Goal: Use online tool/utility: Use online tool/utility

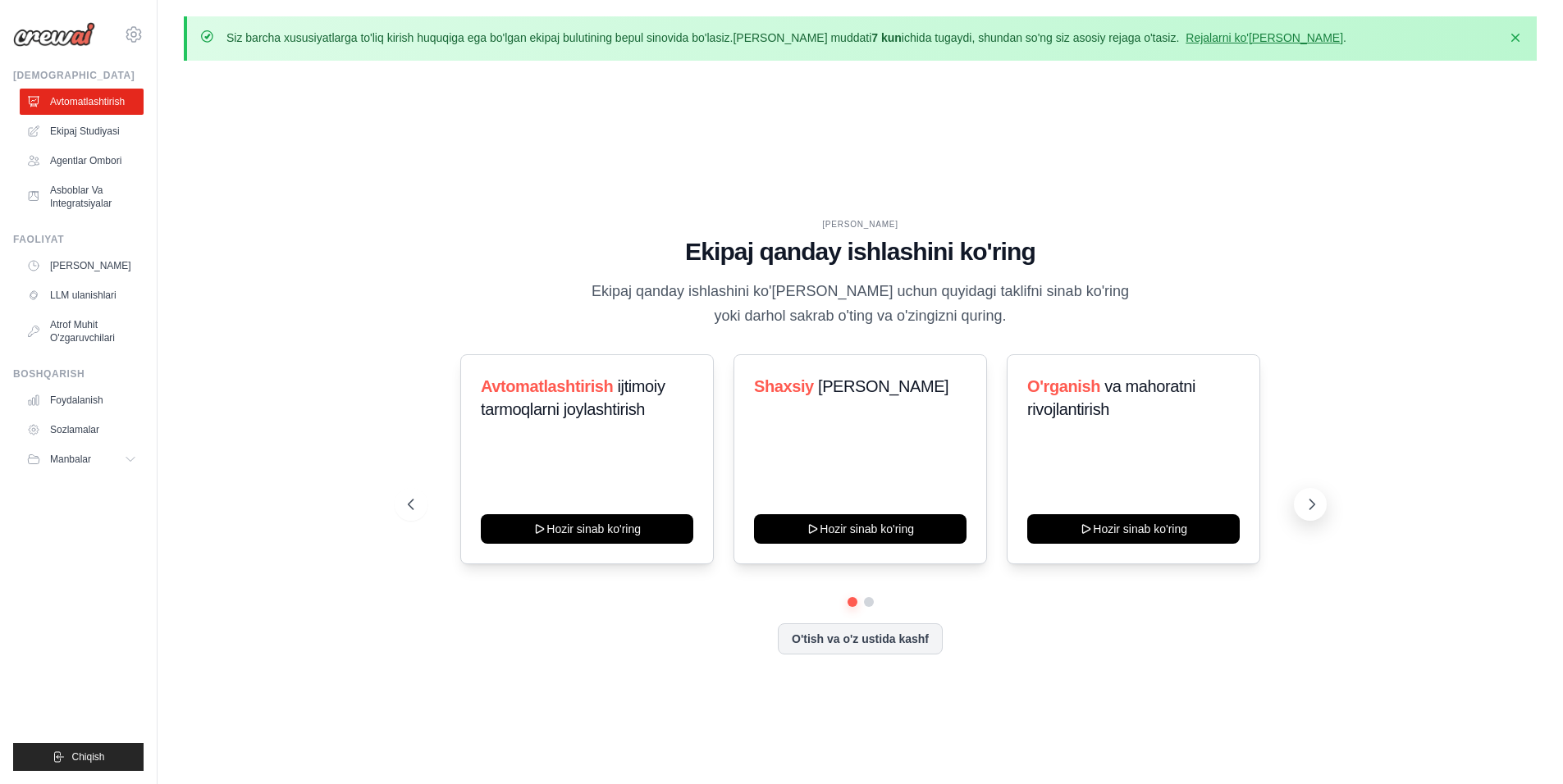
click at [1305, 501] on icon at bounding box center [1311, 504] width 16 height 16
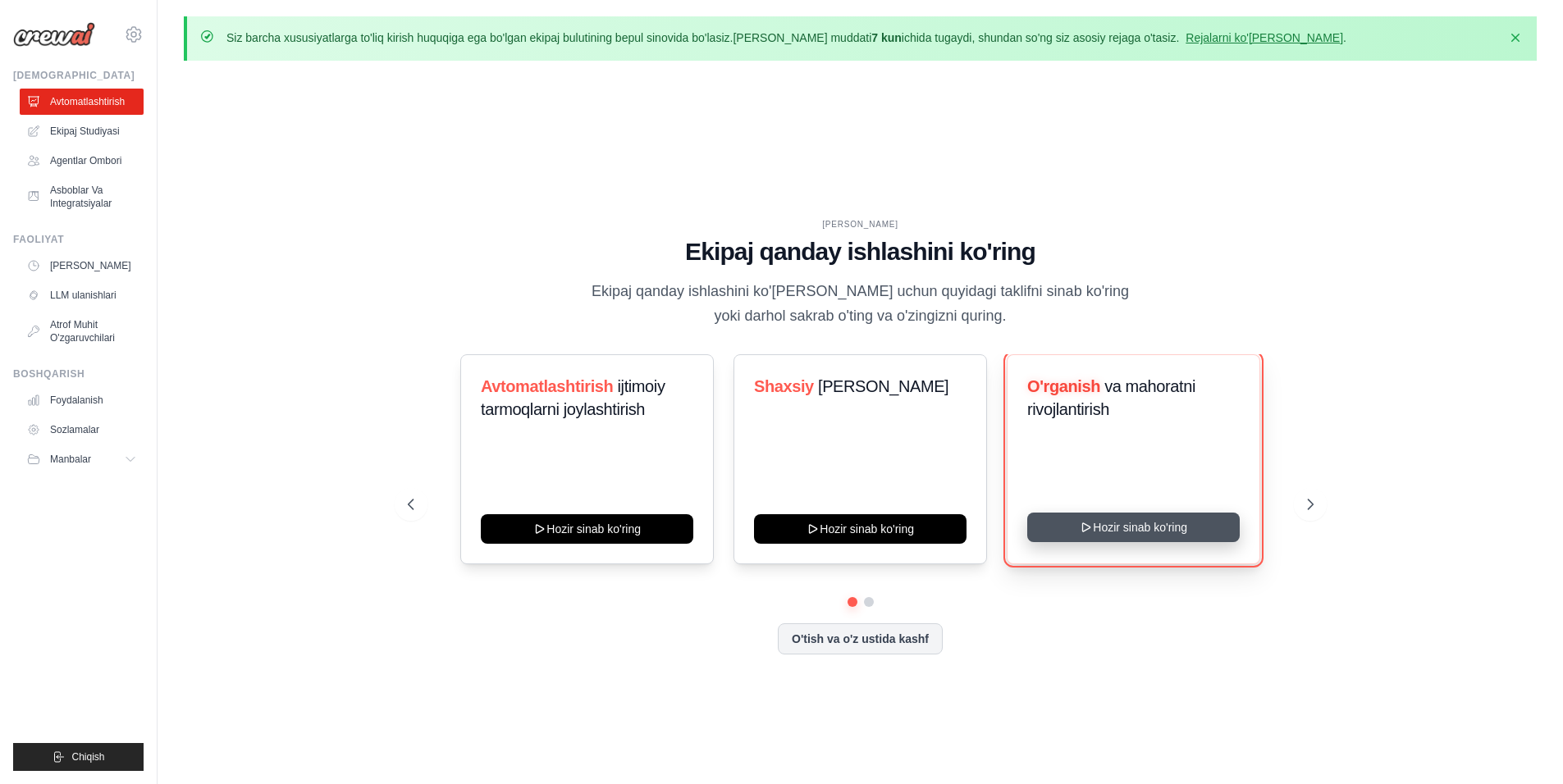
click at [1077, 521] on button "Hozir sinab ko'ring" at bounding box center [1133, 527] width 213 height 29
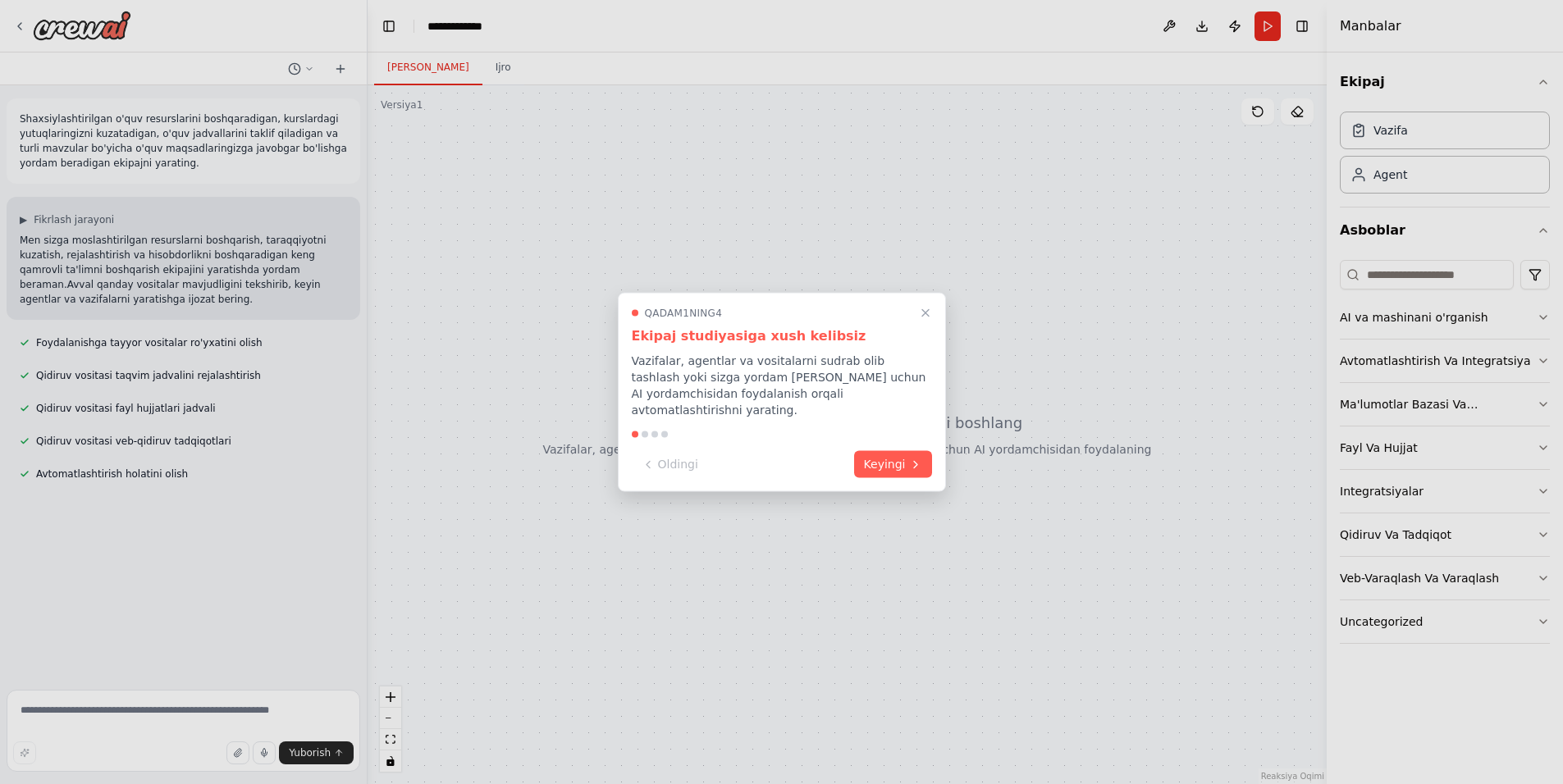
click at [935, 323] on div "Qadam 1 ning 4 Ekipaj studiyasiga xush kelibsiz Vazifalar, agentlar va vositala…" at bounding box center [782, 392] width 328 height 200
click at [925, 321] on icon "Yo'lni yoping" at bounding box center [925, 313] width 15 height 15
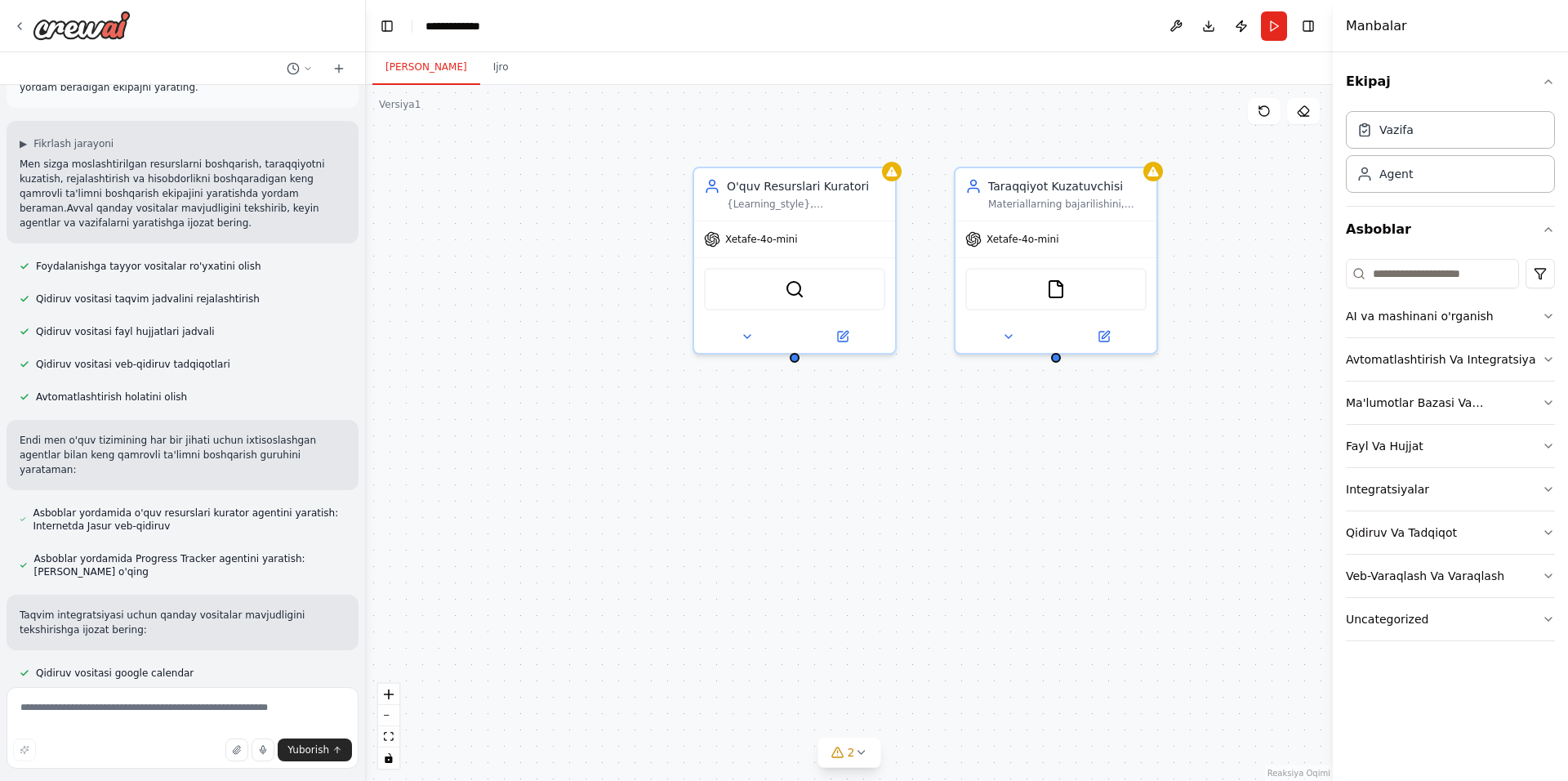
scroll to position [107, 0]
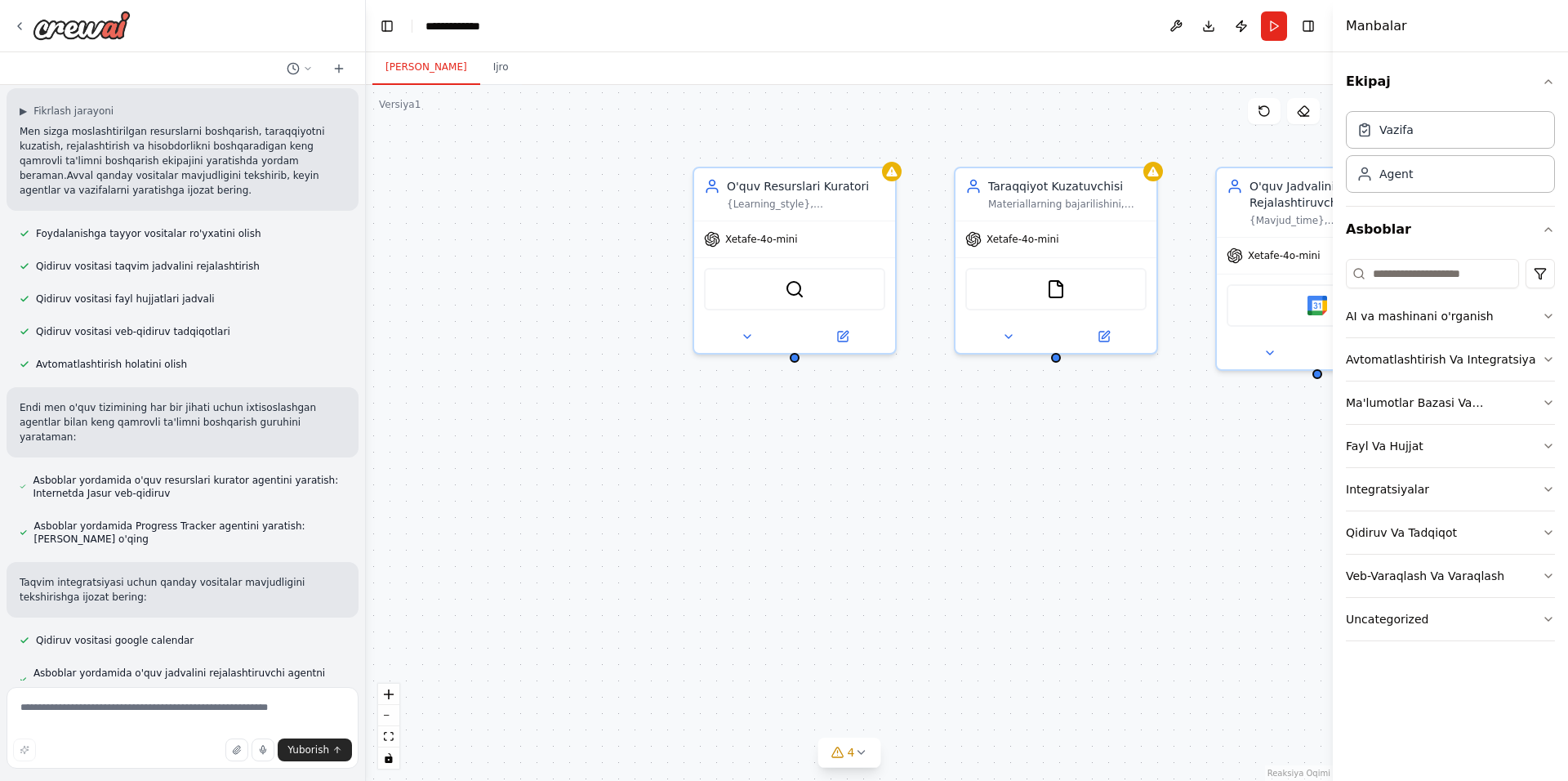
click at [207, 231] on ya-tr-span "Foydalanishga tayyor vositalar ro'yxatini olish" at bounding box center [148, 234] width 225 height 11
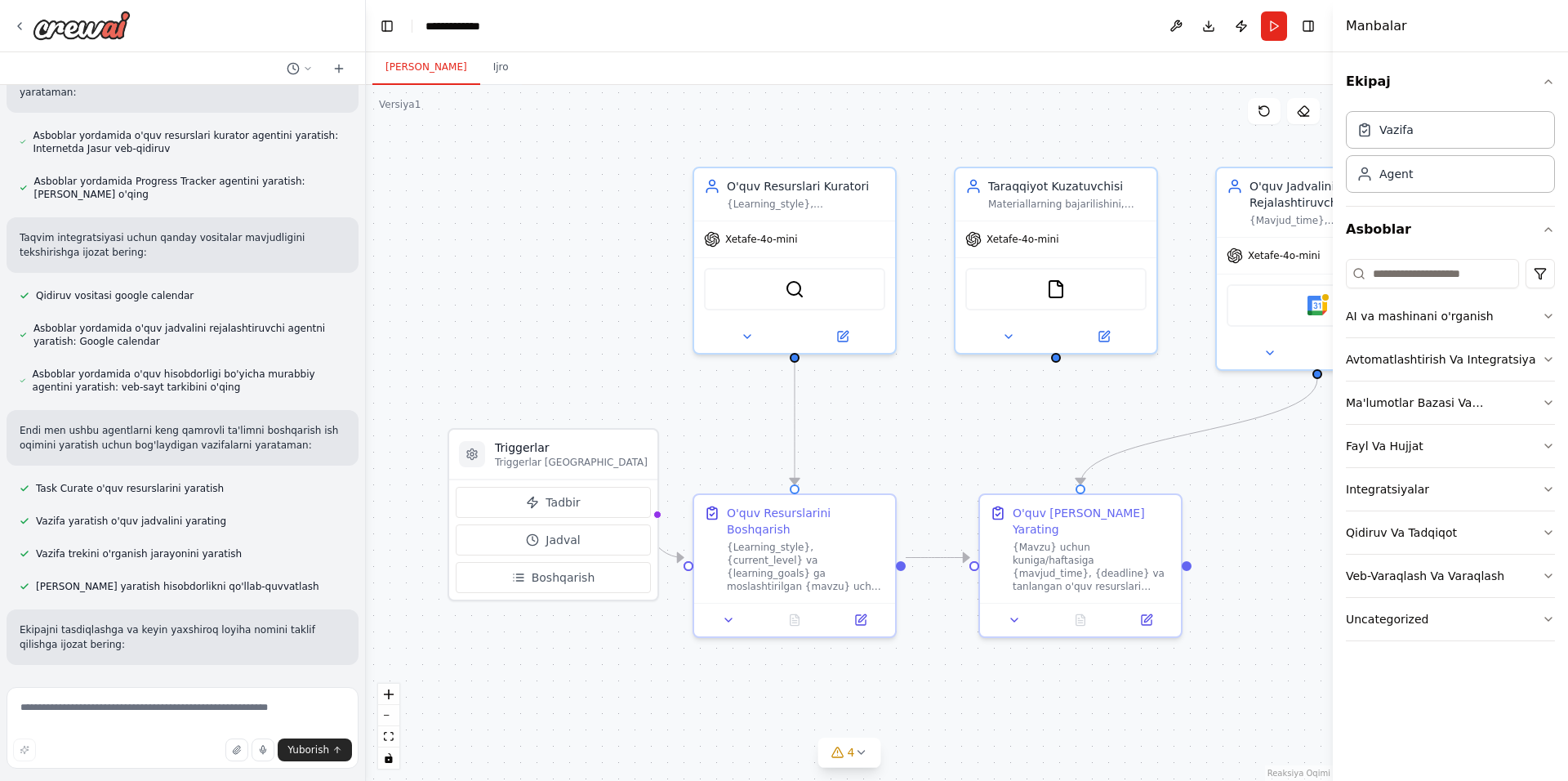
scroll to position [500, 0]
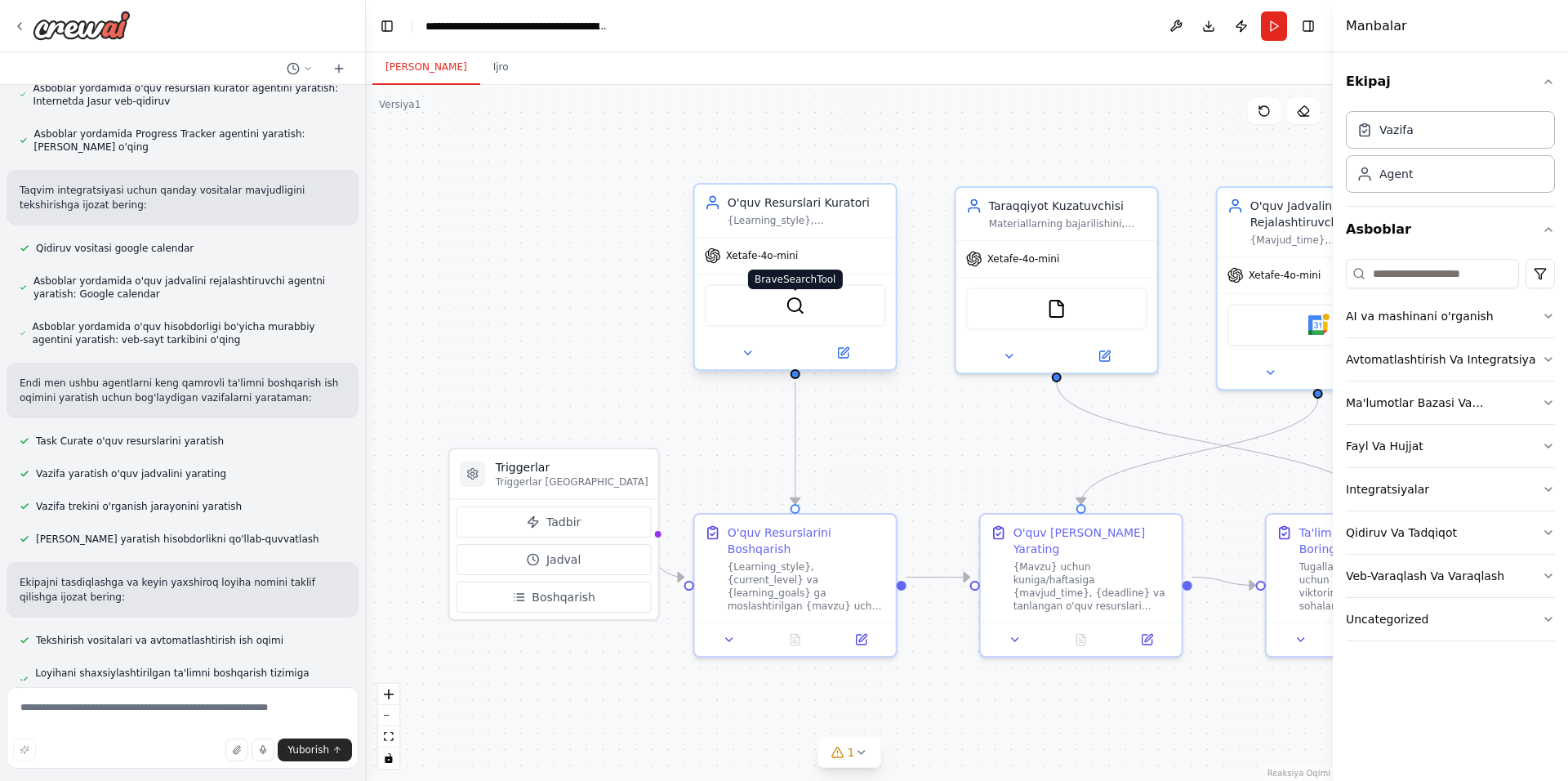
click at [785, 312] on img at bounding box center [795, 305] width 20 height 20
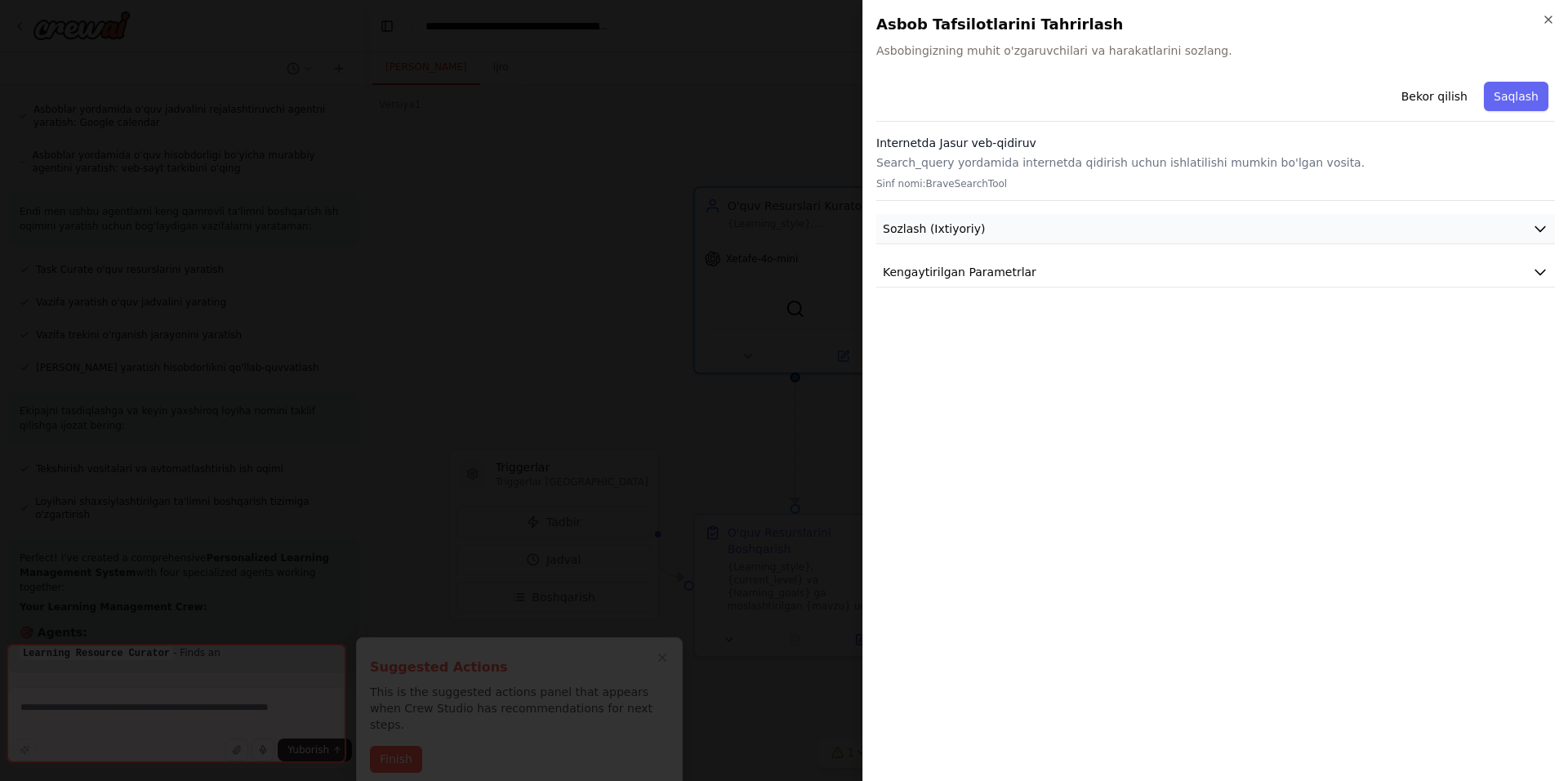
scroll to position [805, 0]
click at [986, 235] on button "Sozlash (Ixtiyoriy)" at bounding box center [1215, 229] width 679 height 30
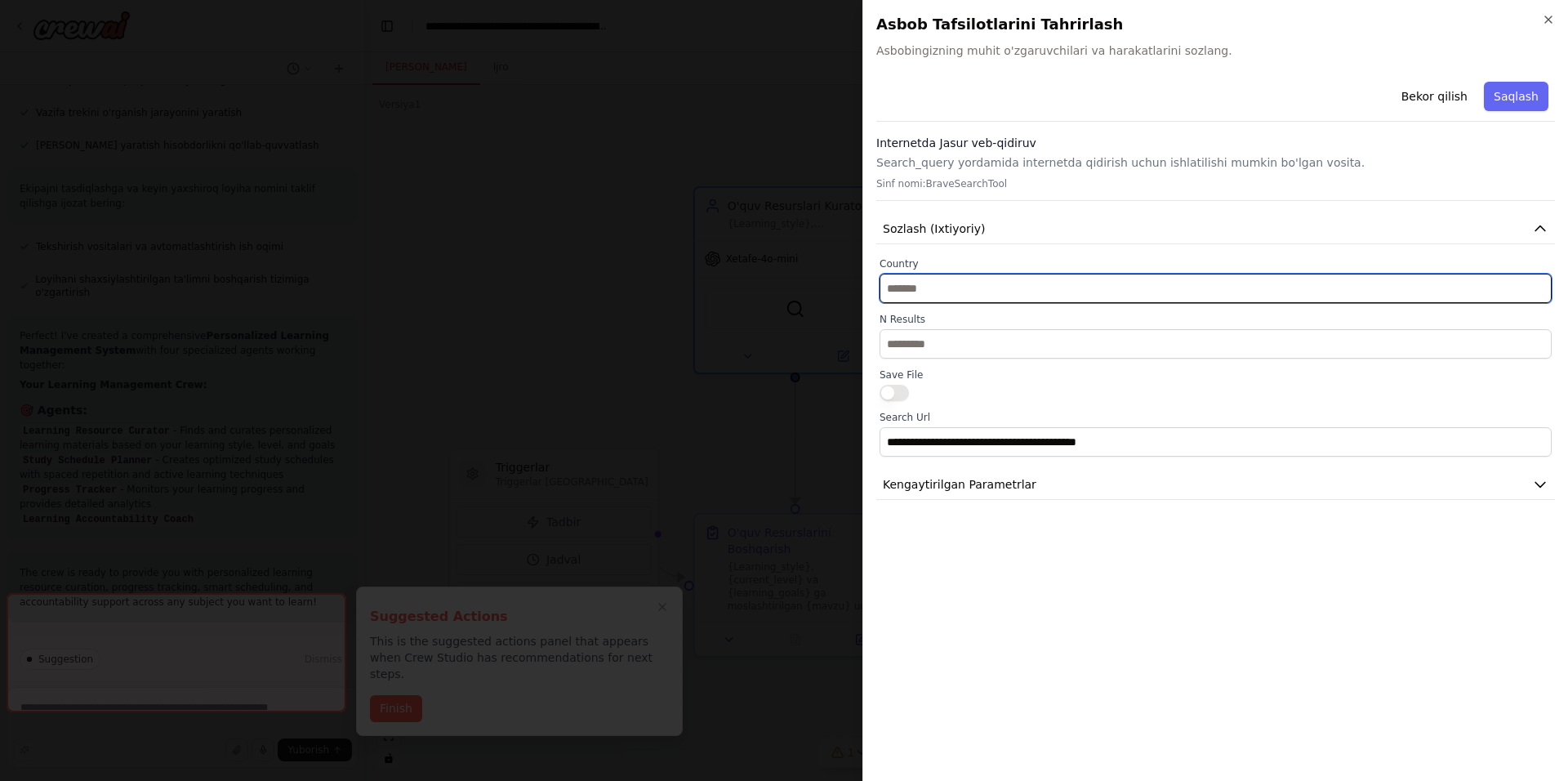
click at [977, 283] on input "text" at bounding box center [1216, 287] width 672 height 29
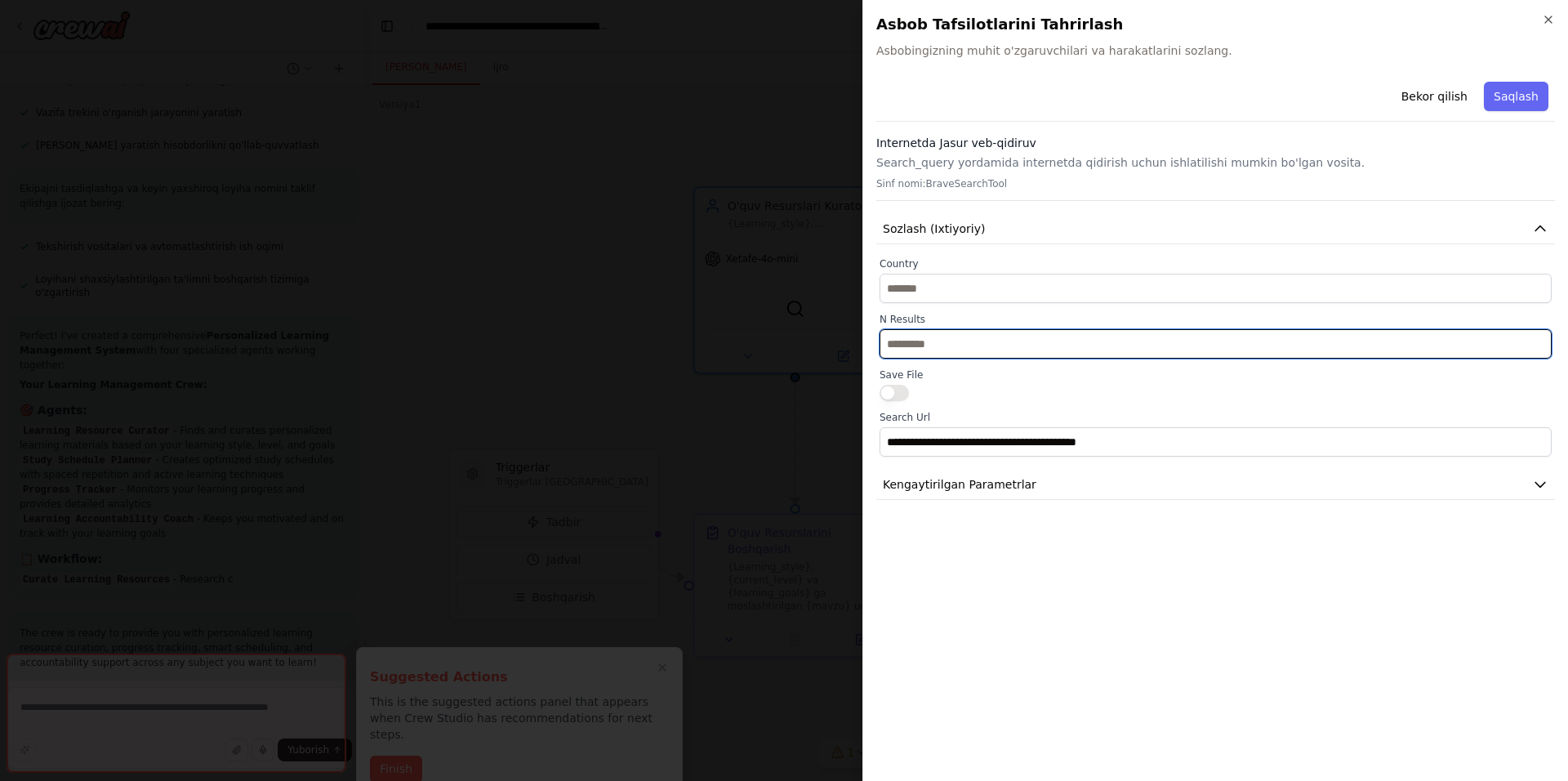
click at [953, 338] on input "**" at bounding box center [1216, 343] width 672 height 29
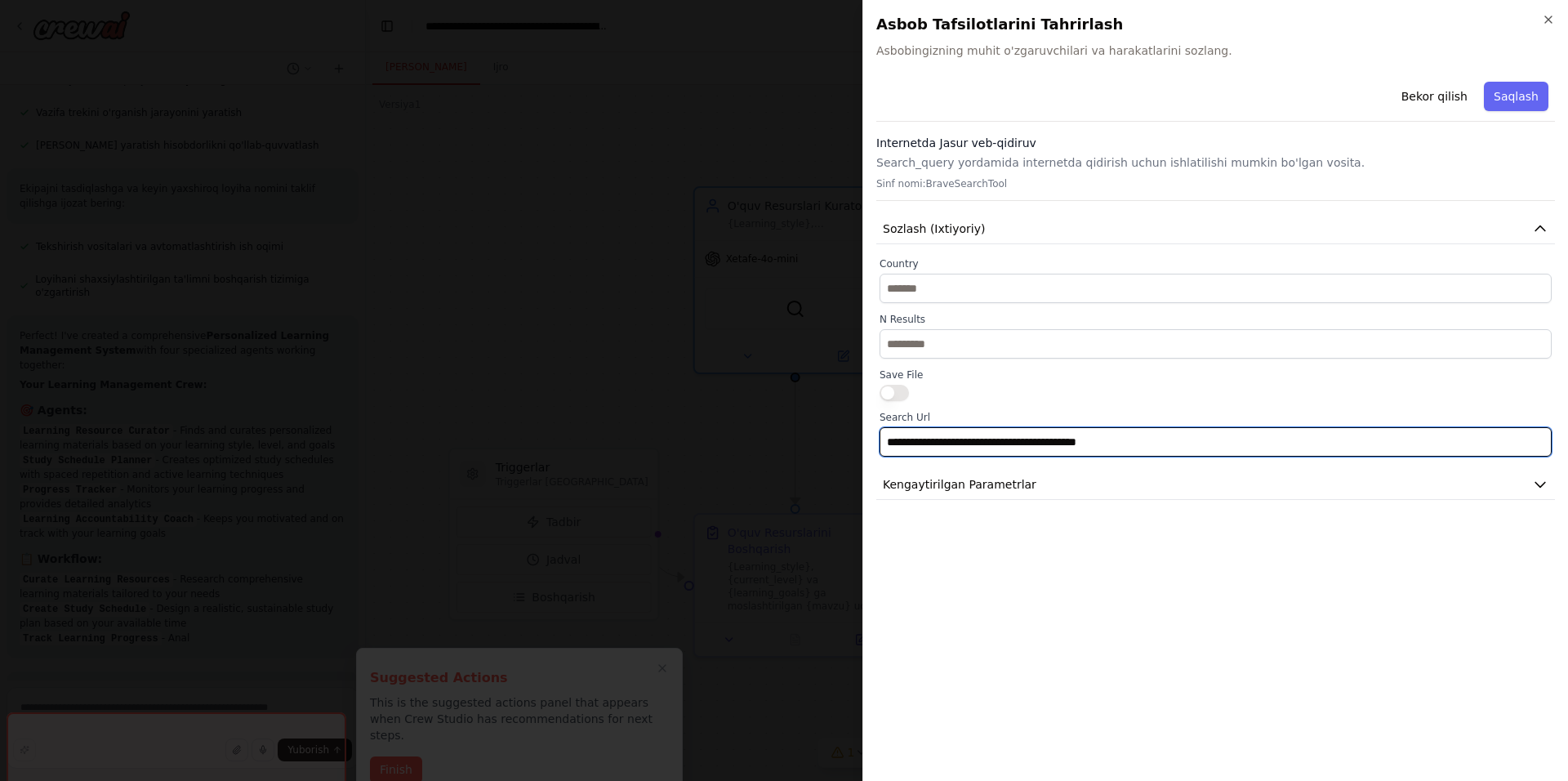
click at [913, 439] on input "**********" at bounding box center [1216, 441] width 672 height 29
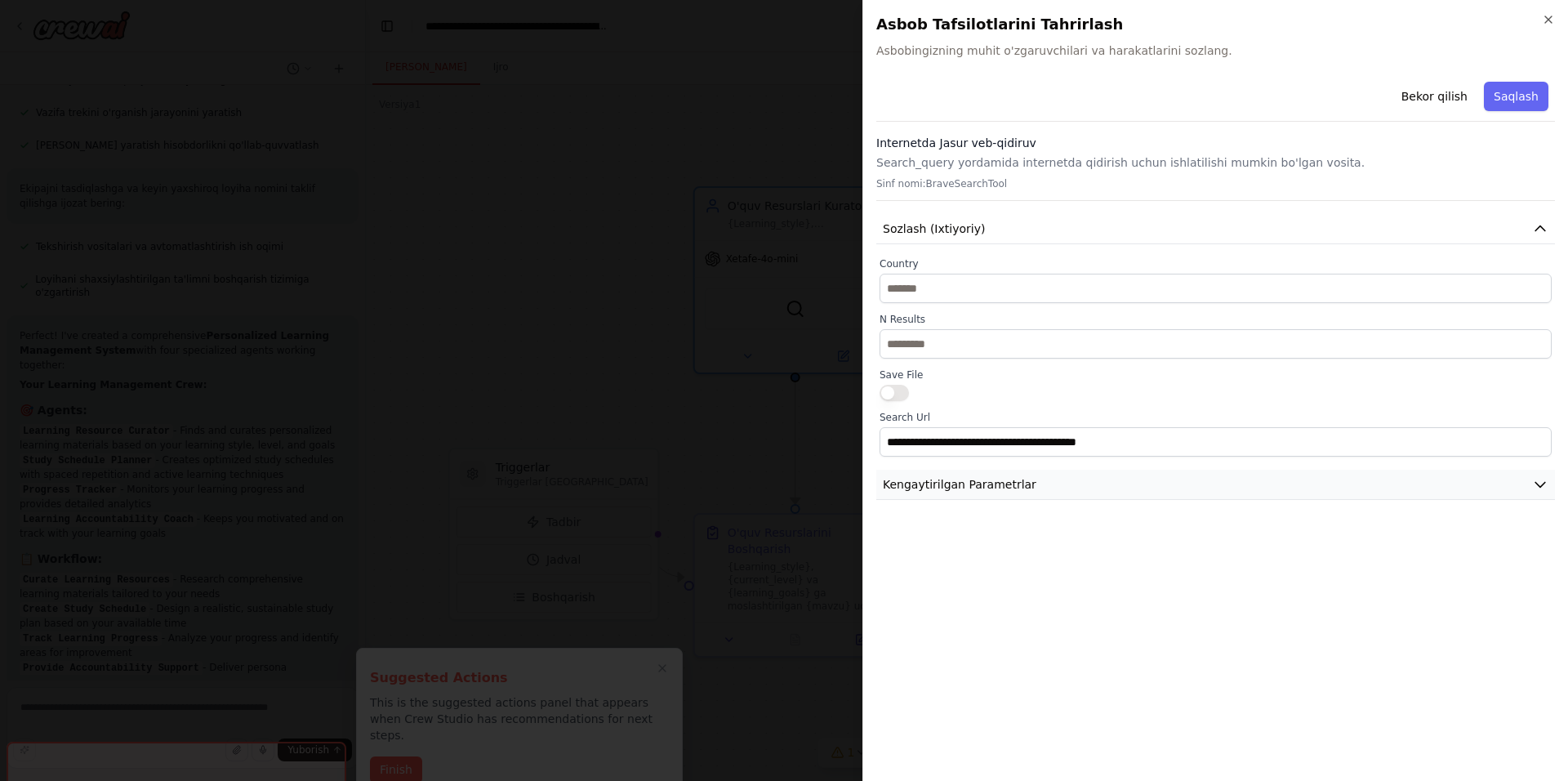
click at [930, 484] on ya-tr-span "Kengaytirilgan Parametrlar" at bounding box center [959, 484] width 154 height 13
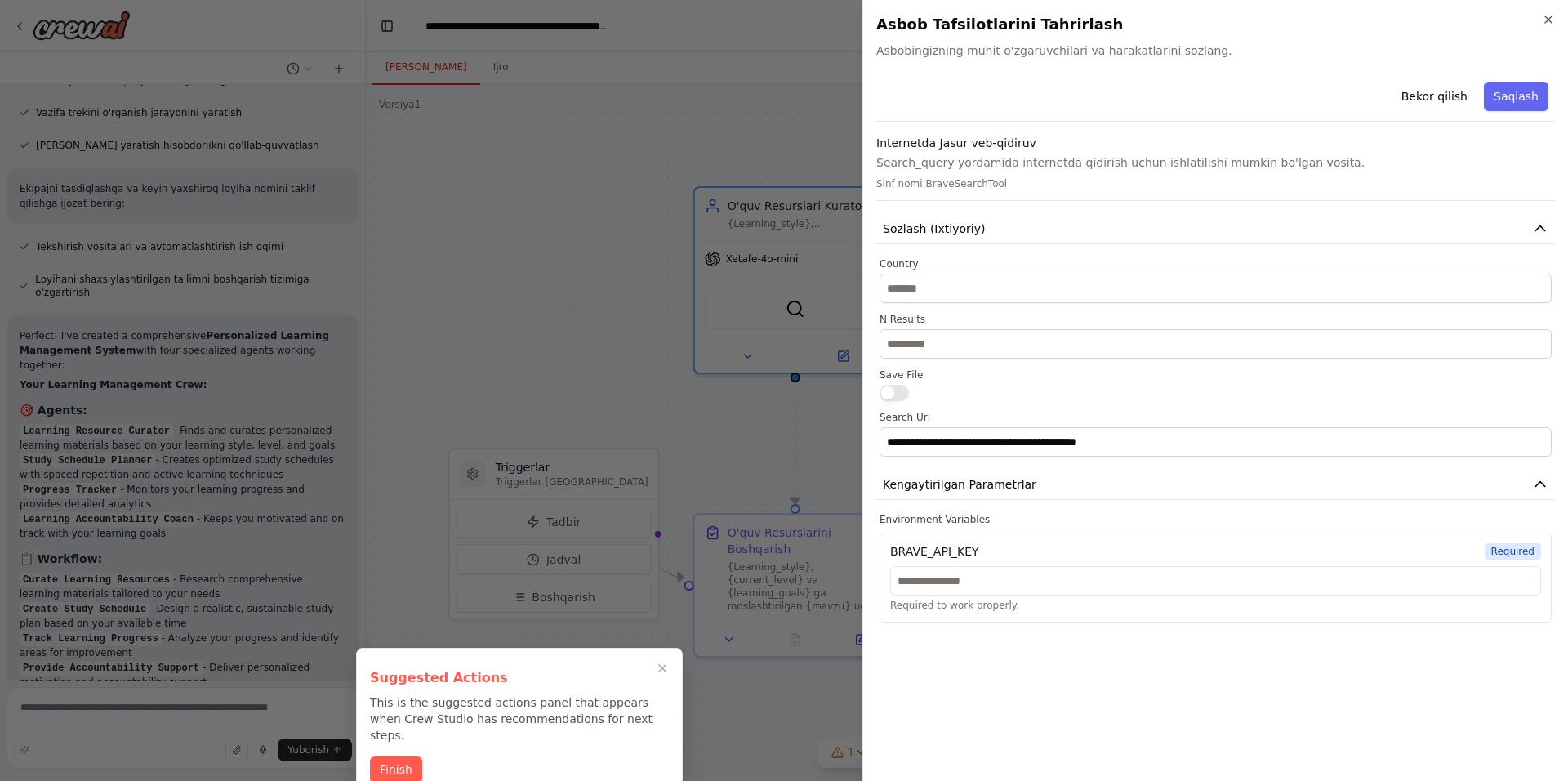
drag, startPoint x: 701, startPoint y: 499, endPoint x: 740, endPoint y: 418, distance: 89.9
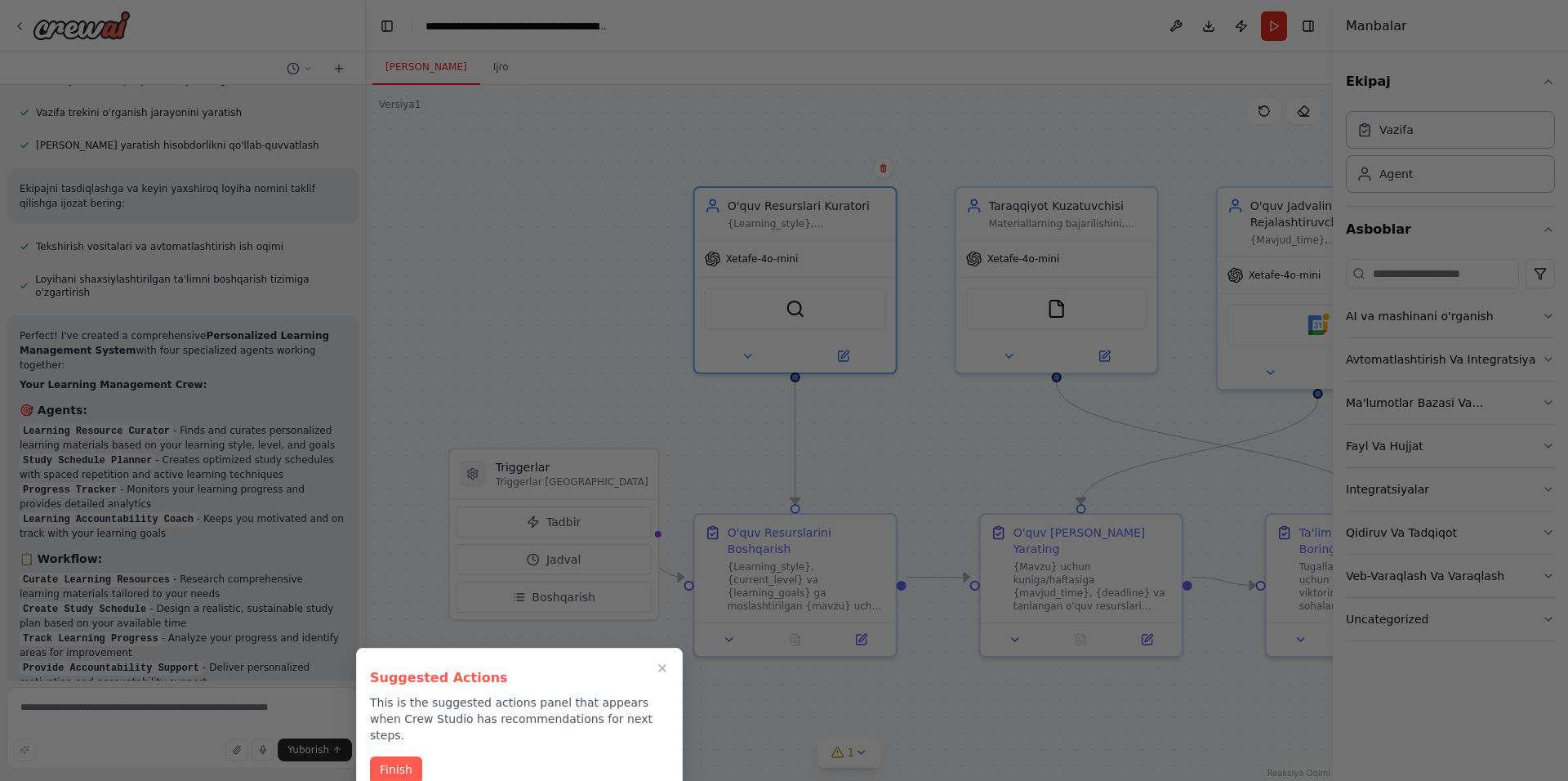
click at [524, 367] on div at bounding box center [784, 390] width 1568 height 781
click at [663, 664] on icon "Close walkthrough" at bounding box center [662, 668] width 15 height 15
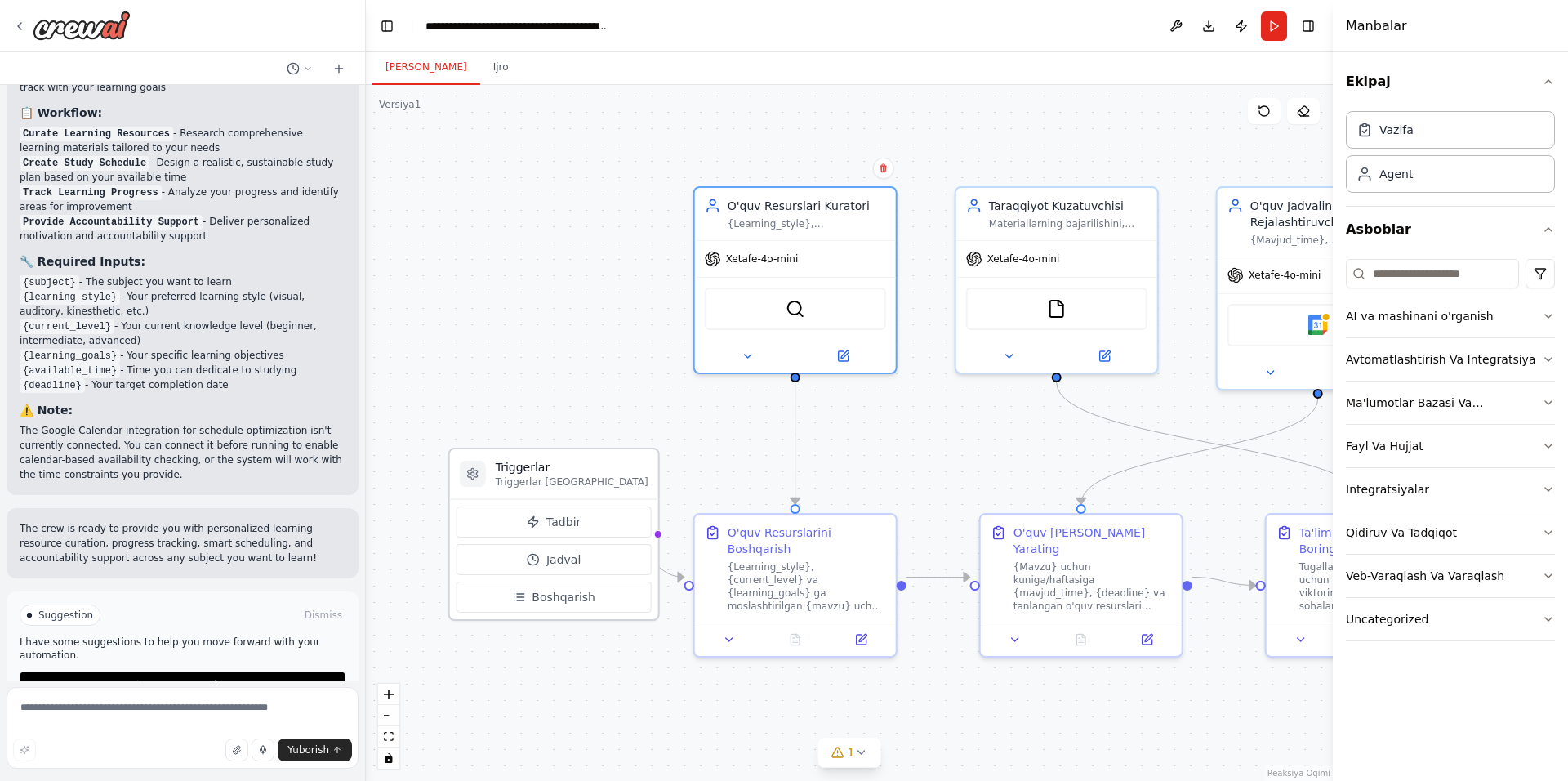
scroll to position [1369, 0]
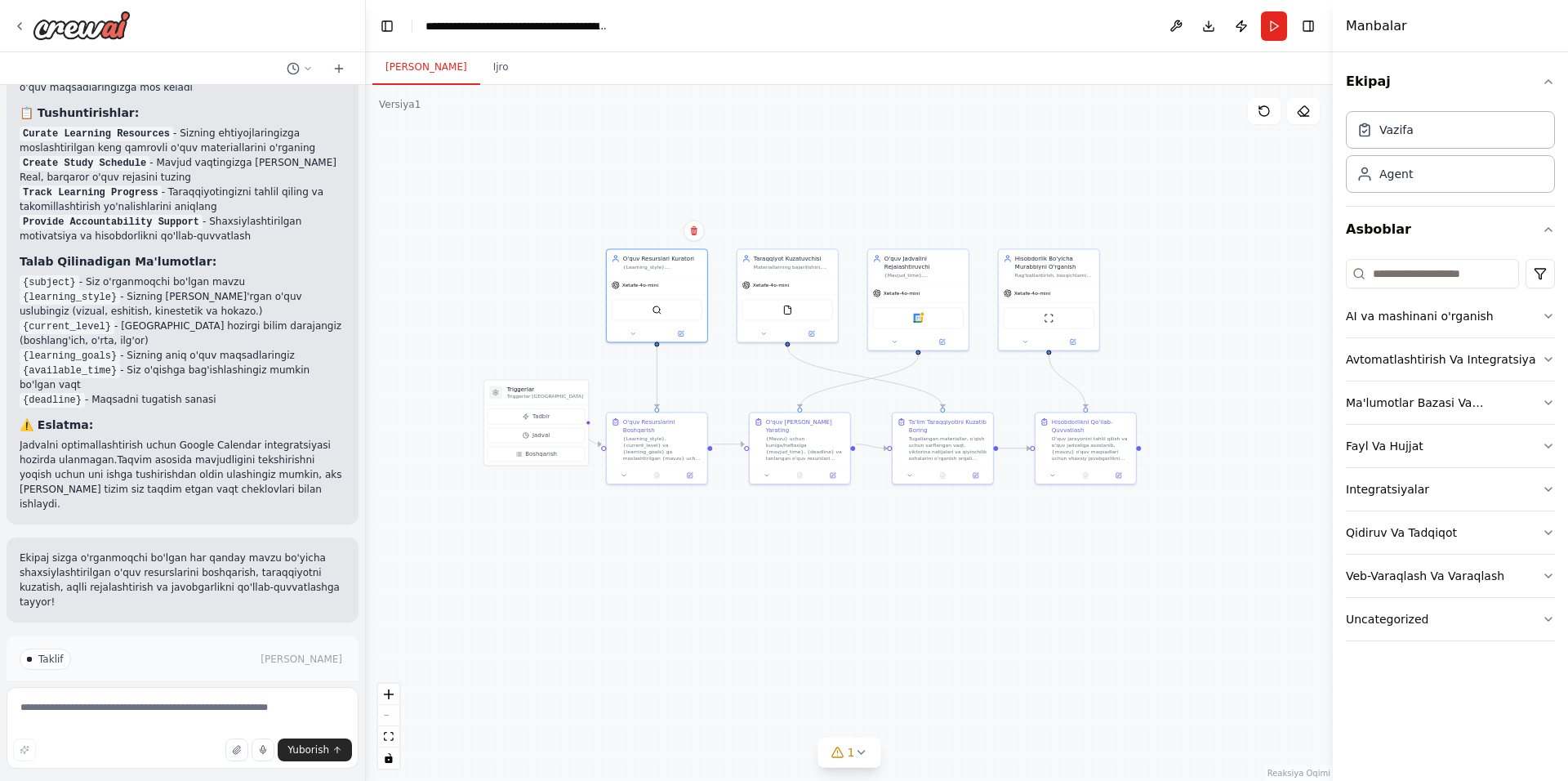
drag, startPoint x: 1069, startPoint y: 442, endPoint x: 794, endPoint y: 377, distance: 282.6
click at [794, 377] on div ".deletable-edge-delete-btn { width: 20px; height: 20px; border: 0px solid #ffff…" at bounding box center [849, 432] width 967 height 696
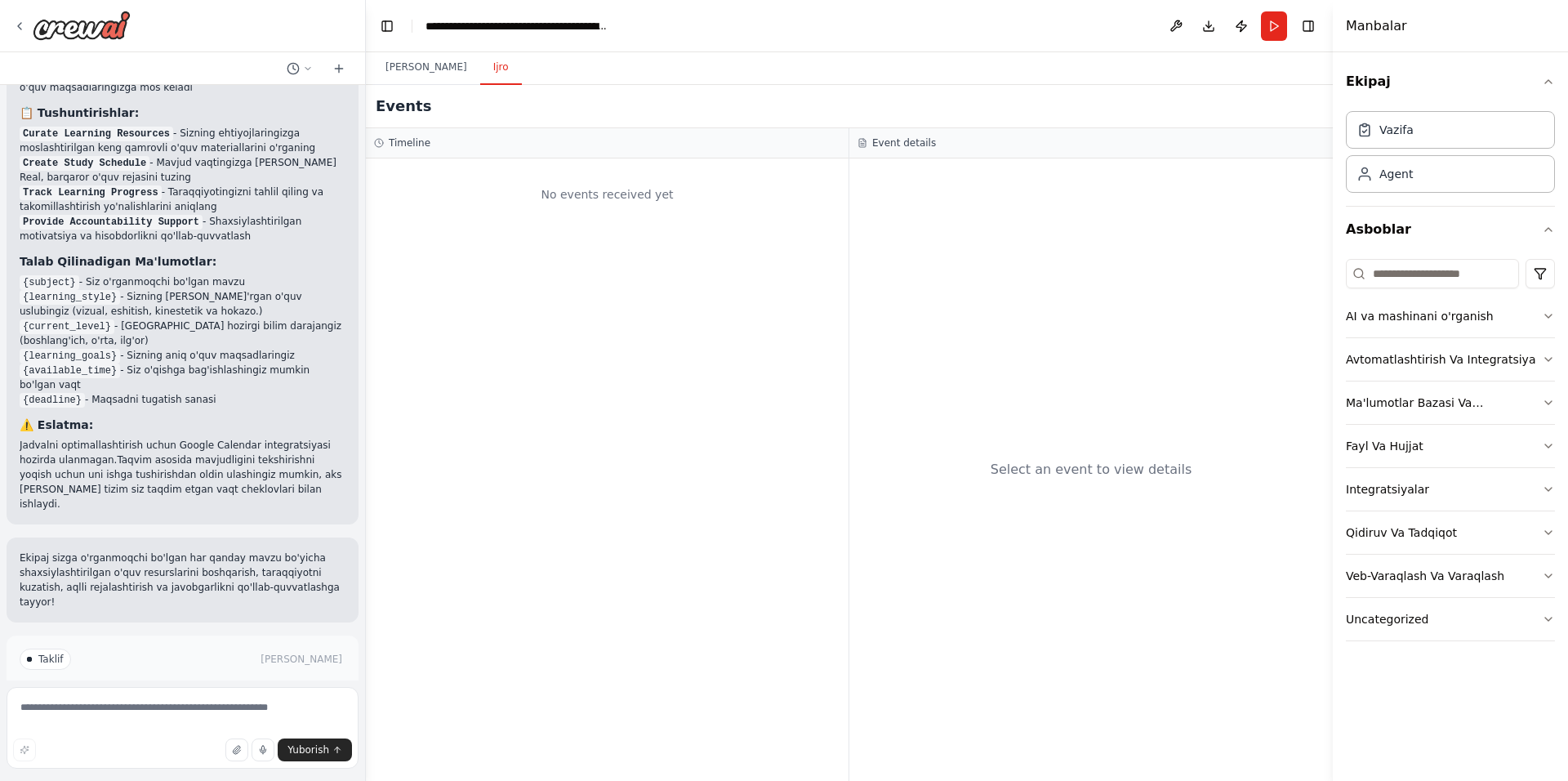
click at [480, 75] on button "Ijro" at bounding box center [501, 68] width 41 height 34
click at [1495, 319] on button "AI va mashinani o'rganish" at bounding box center [1450, 316] width 209 height 42
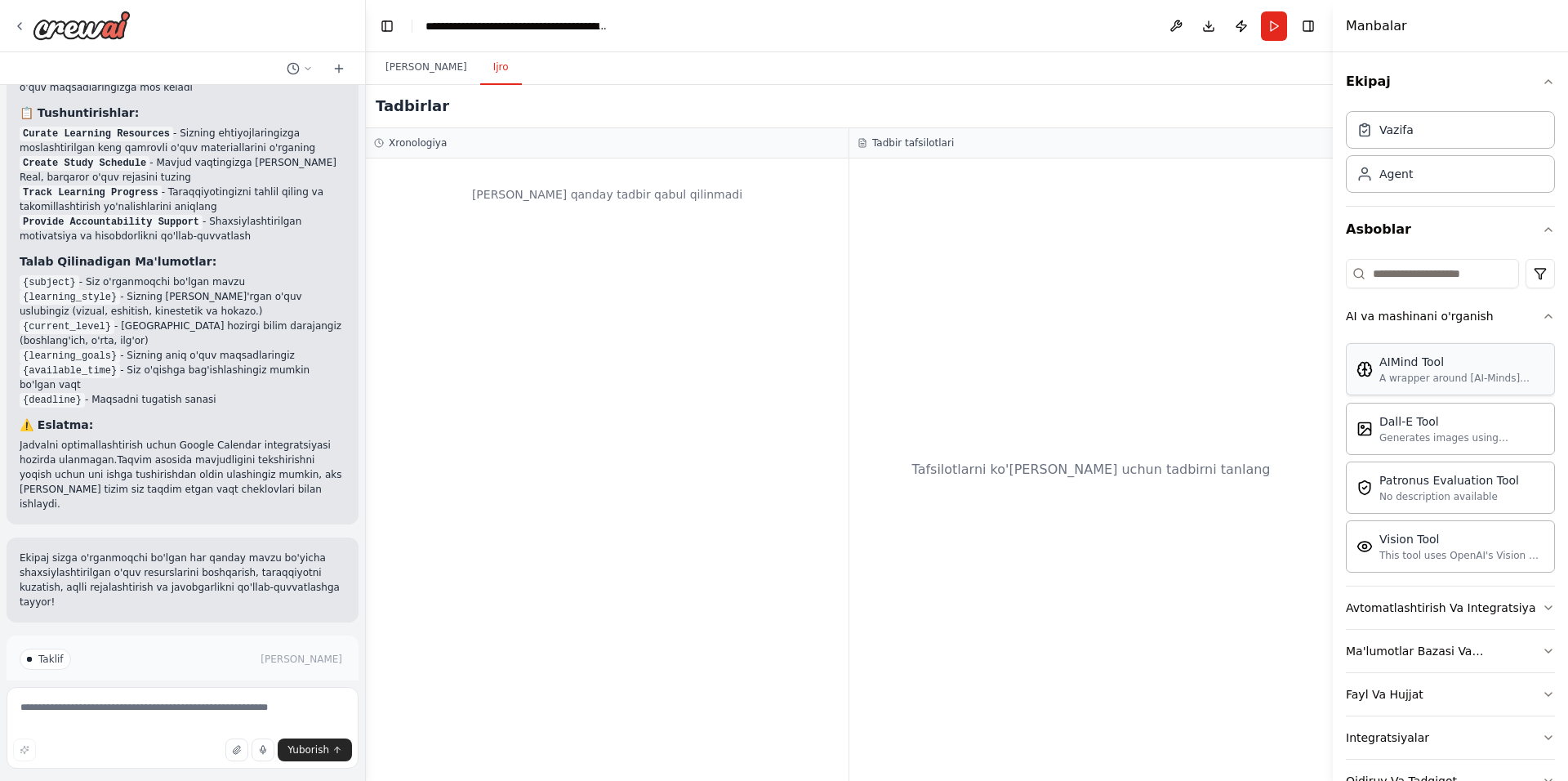
click at [1447, 360] on div "AIMind Tool" at bounding box center [1461, 361] width 165 height 16
click at [1387, 369] on div "AIMind Tool" at bounding box center [1461, 361] width 165 height 16
click at [1385, 366] on div "AIMind Tool" at bounding box center [1461, 361] width 165 height 16
click at [1385, 366] on ya-tr-span "AIMind Vositasi" at bounding box center [1426, 362] width 95 height 13
click at [421, 75] on button "Vizual Muharrir" at bounding box center [426, 68] width 107 height 34
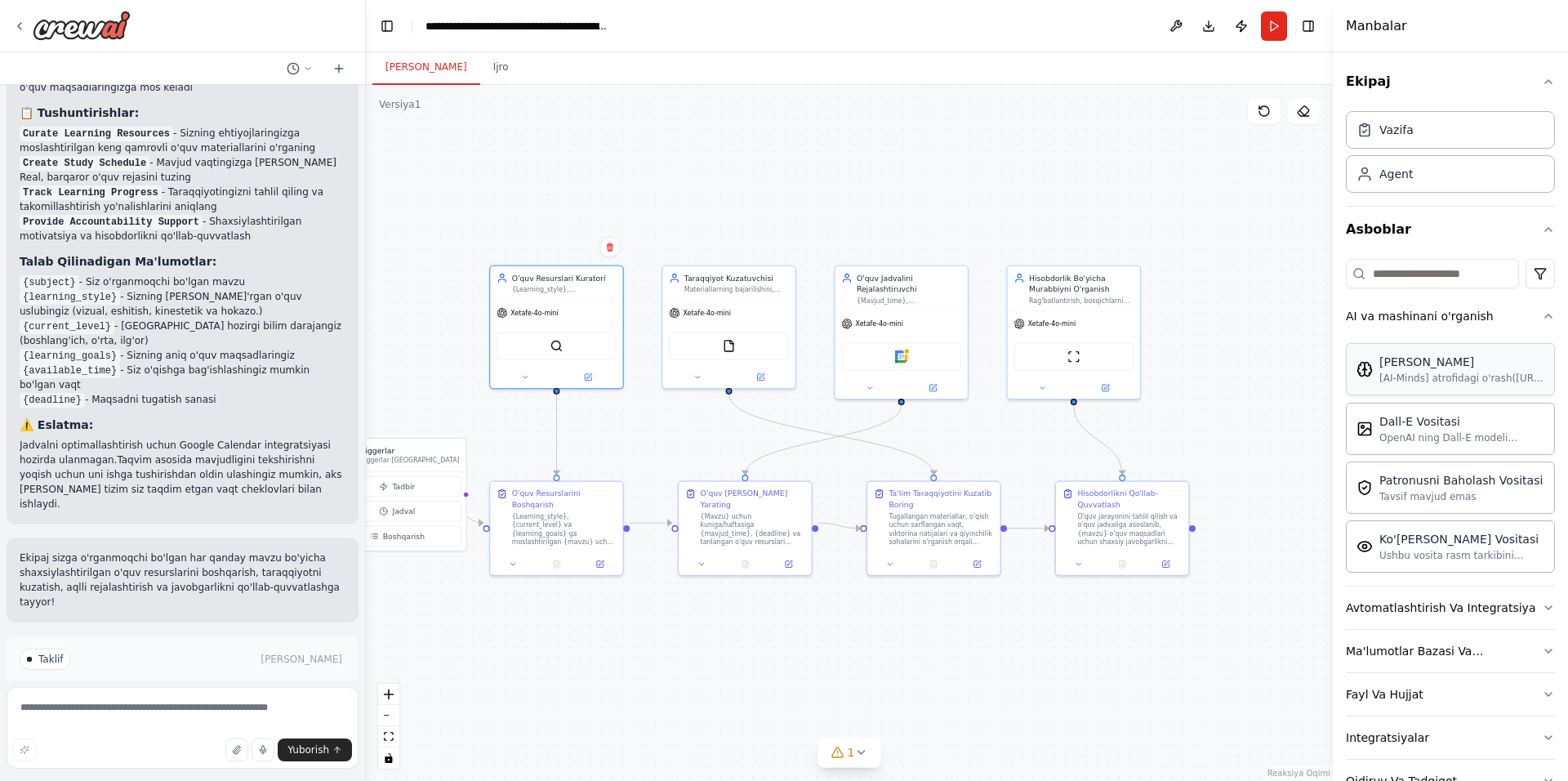
click at [1371, 377] on img at bounding box center [1364, 368] width 16 height 16
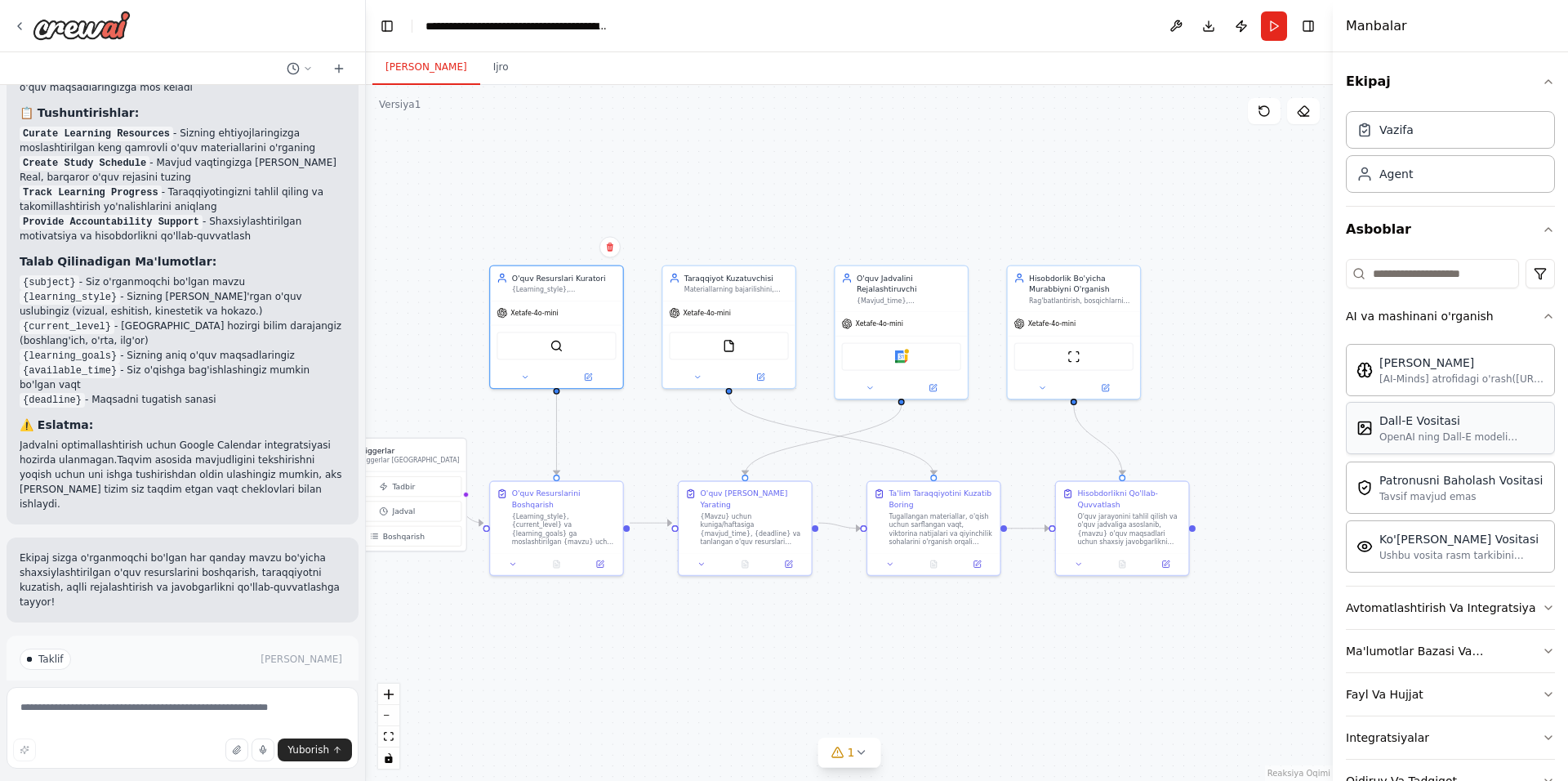
click at [1373, 428] on div "Dall-E Vositasi OpenAI ning Dall-E modeli yordamida tasvir hosil." at bounding box center [1449, 428] width 187 height 31
click at [1366, 487] on img at bounding box center [1364, 486] width 16 height 16
click at [1365, 488] on img at bounding box center [1364, 486] width 16 height 16
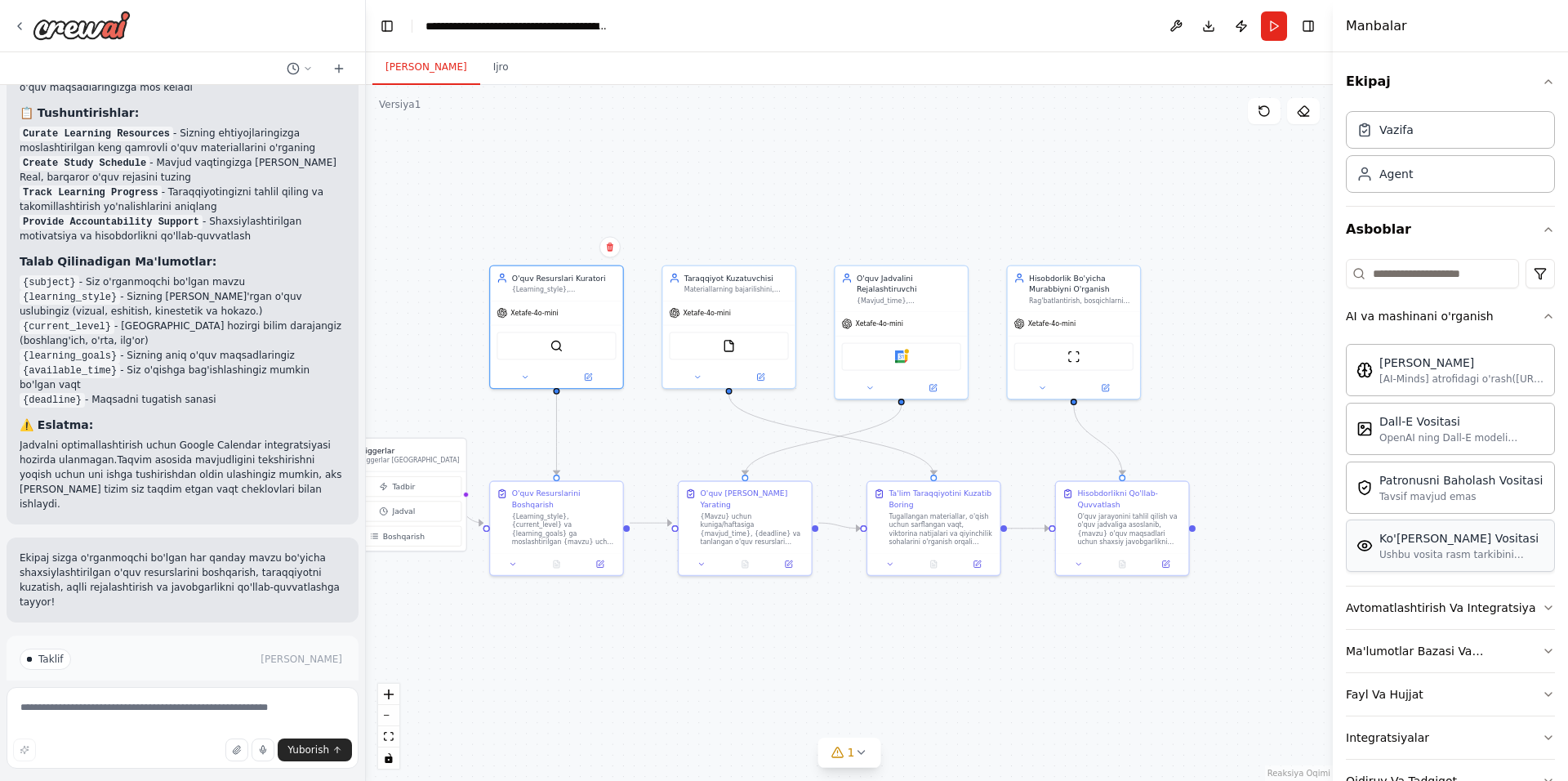
click at [1366, 539] on img at bounding box center [1364, 545] width 16 height 16
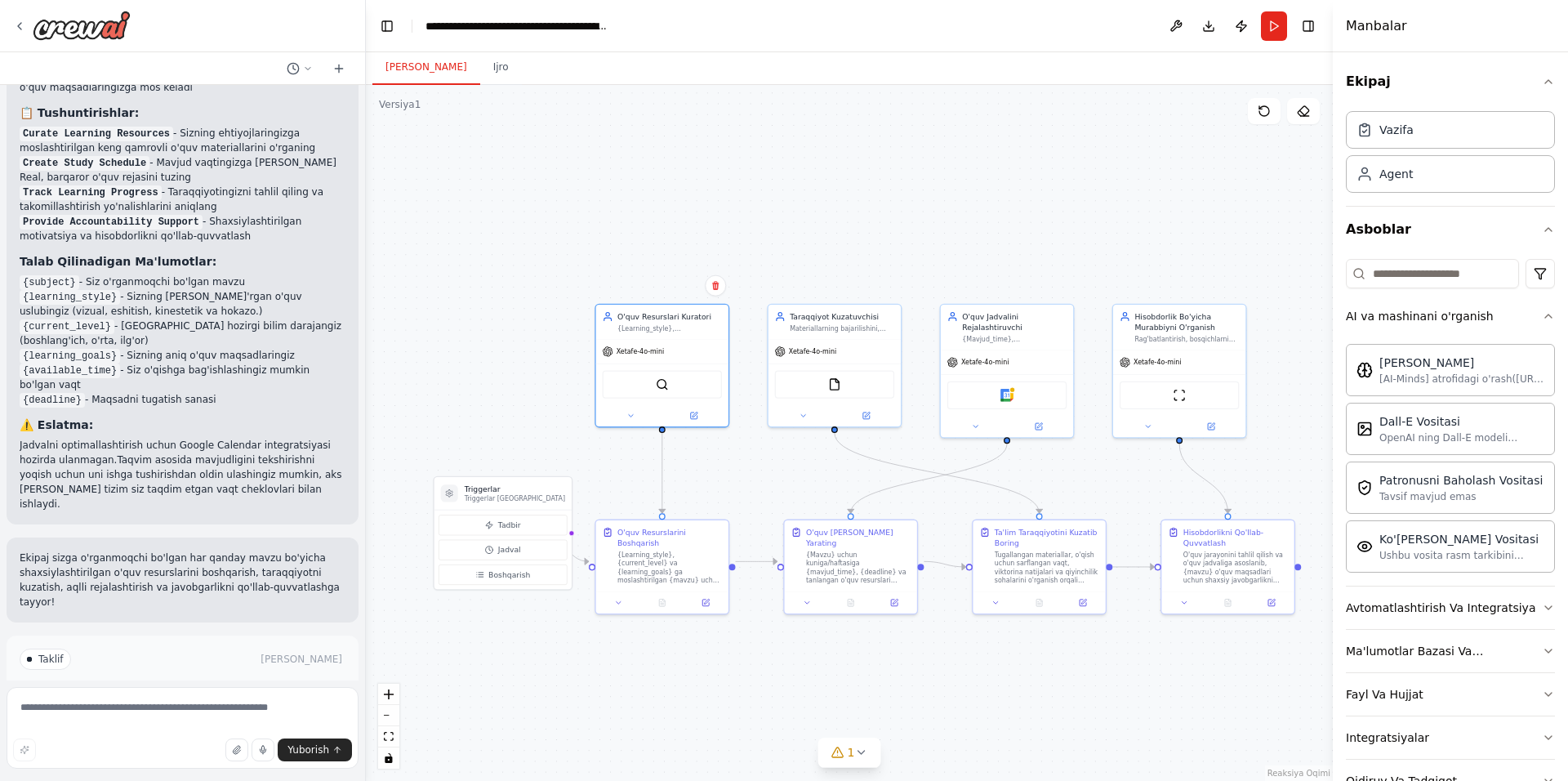
drag, startPoint x: 603, startPoint y: 181, endPoint x: 757, endPoint y: 181, distance: 154.0
click at [757, 181] on div ".deletable-edge-delete-btn { width: 20px; height: 20px; border: 0px solid #ffff…" at bounding box center [849, 432] width 967 height 696
click at [1542, 76] on icon "button" at bounding box center [1548, 82] width 13 height 13
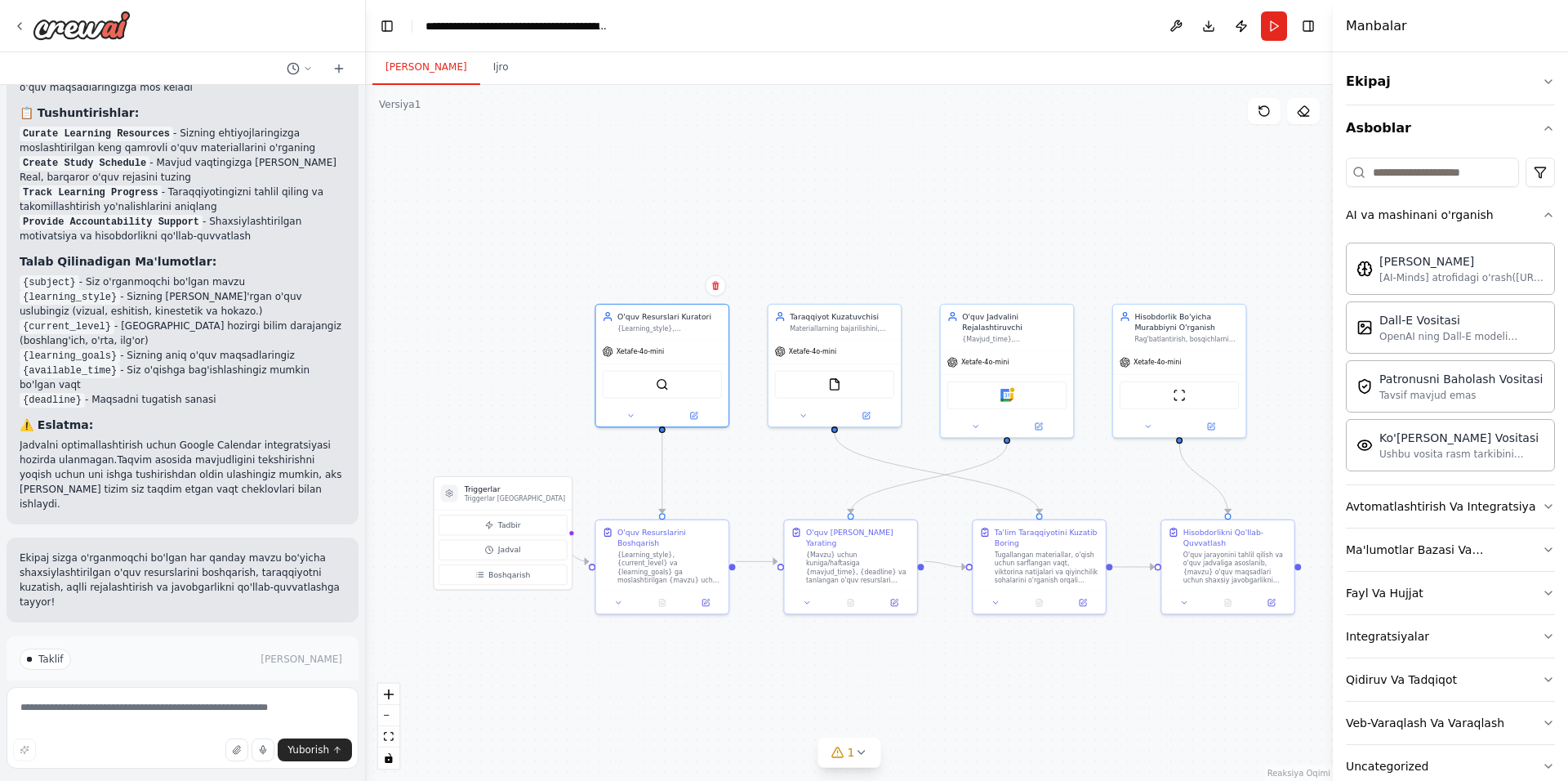
click at [974, 203] on div ".deletable-edge-delete-btn { width: 20px; height: 20px; border: 0px solid #ffff…" at bounding box center [849, 432] width 967 height 696
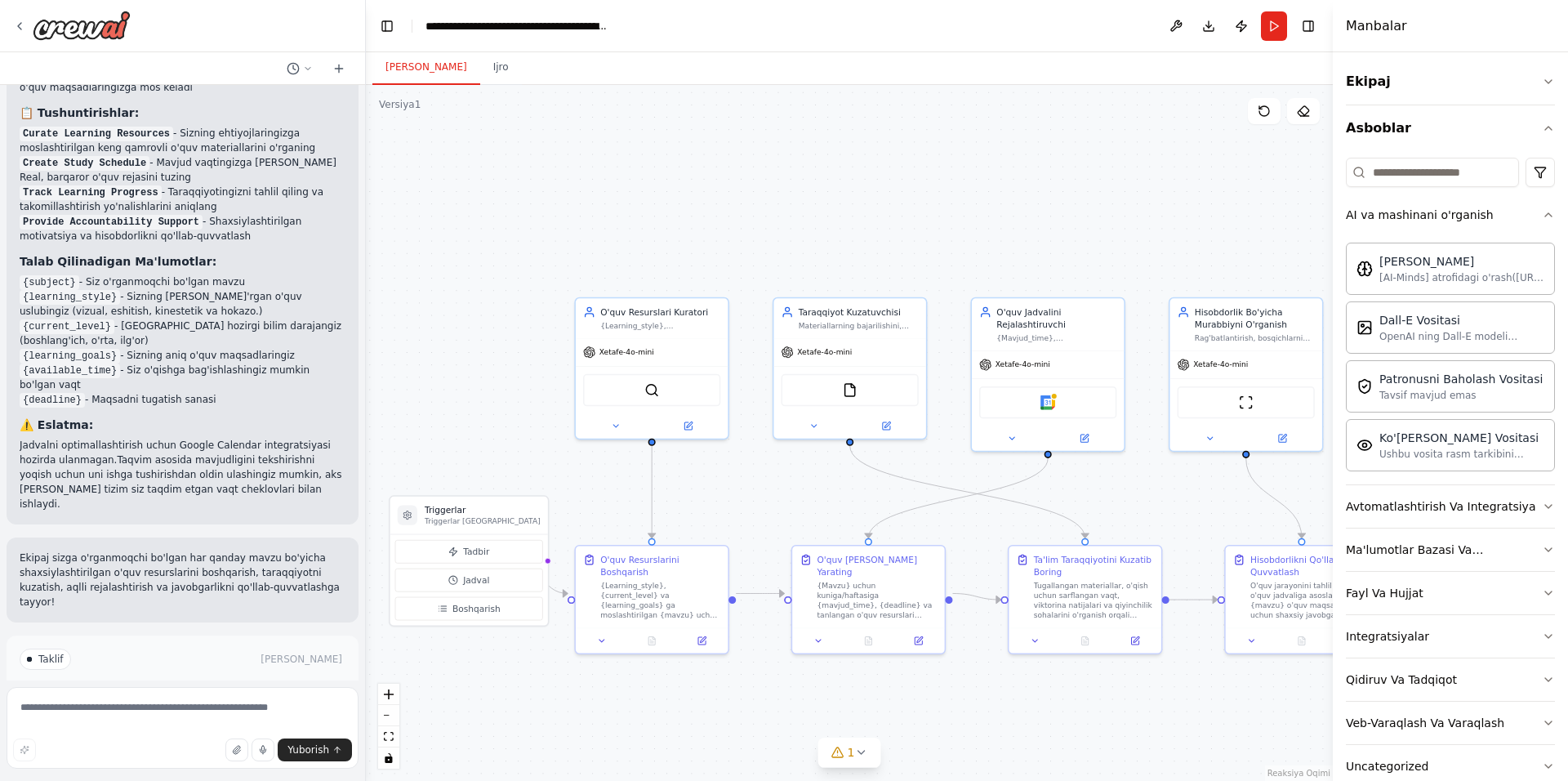
click at [461, 291] on div ".deletable-edge-delete-btn { width: 20px; height: 20px; border: 0px solid #ffff…" at bounding box center [849, 432] width 967 height 696
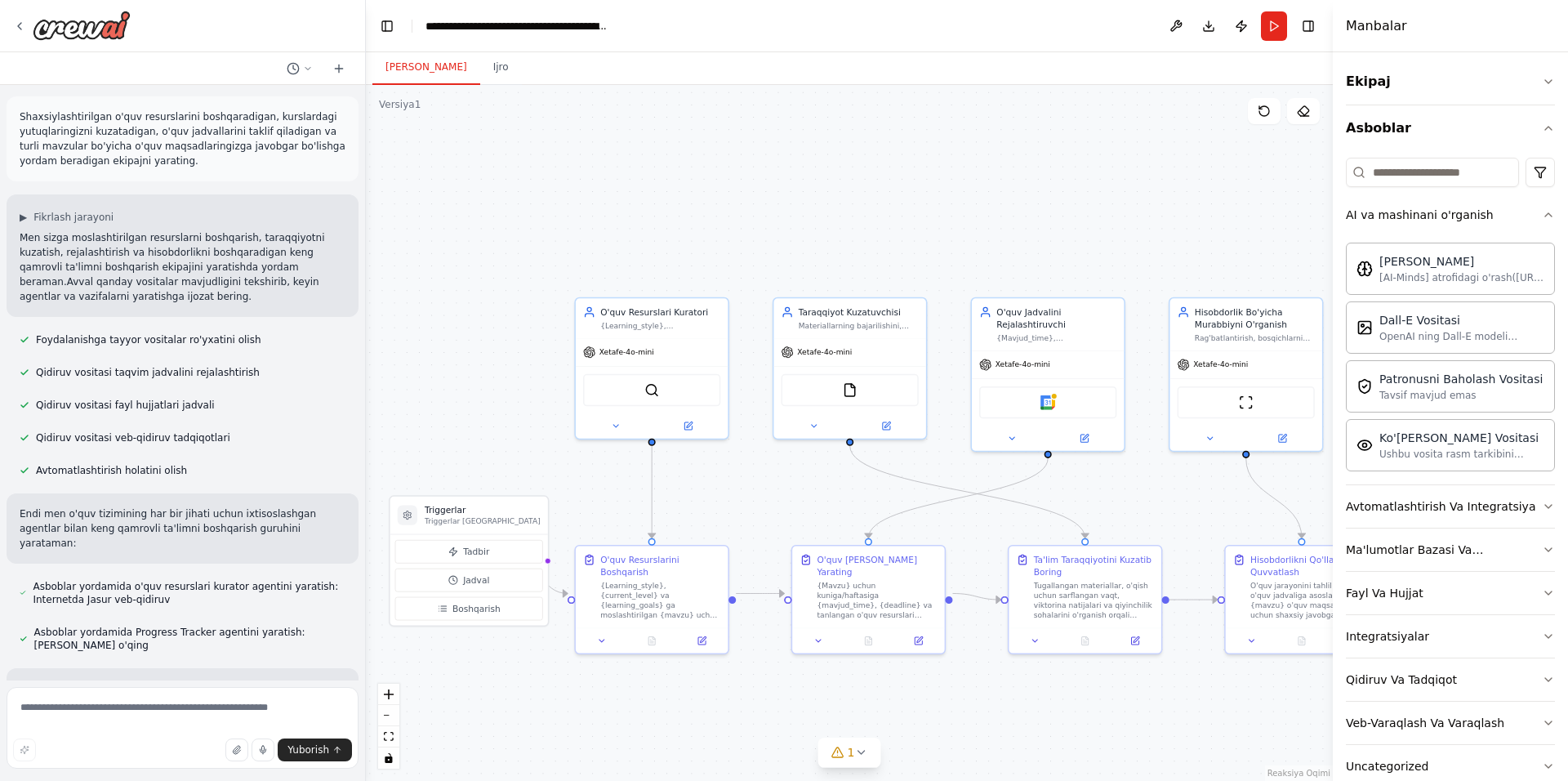
scroll to position [0, 0]
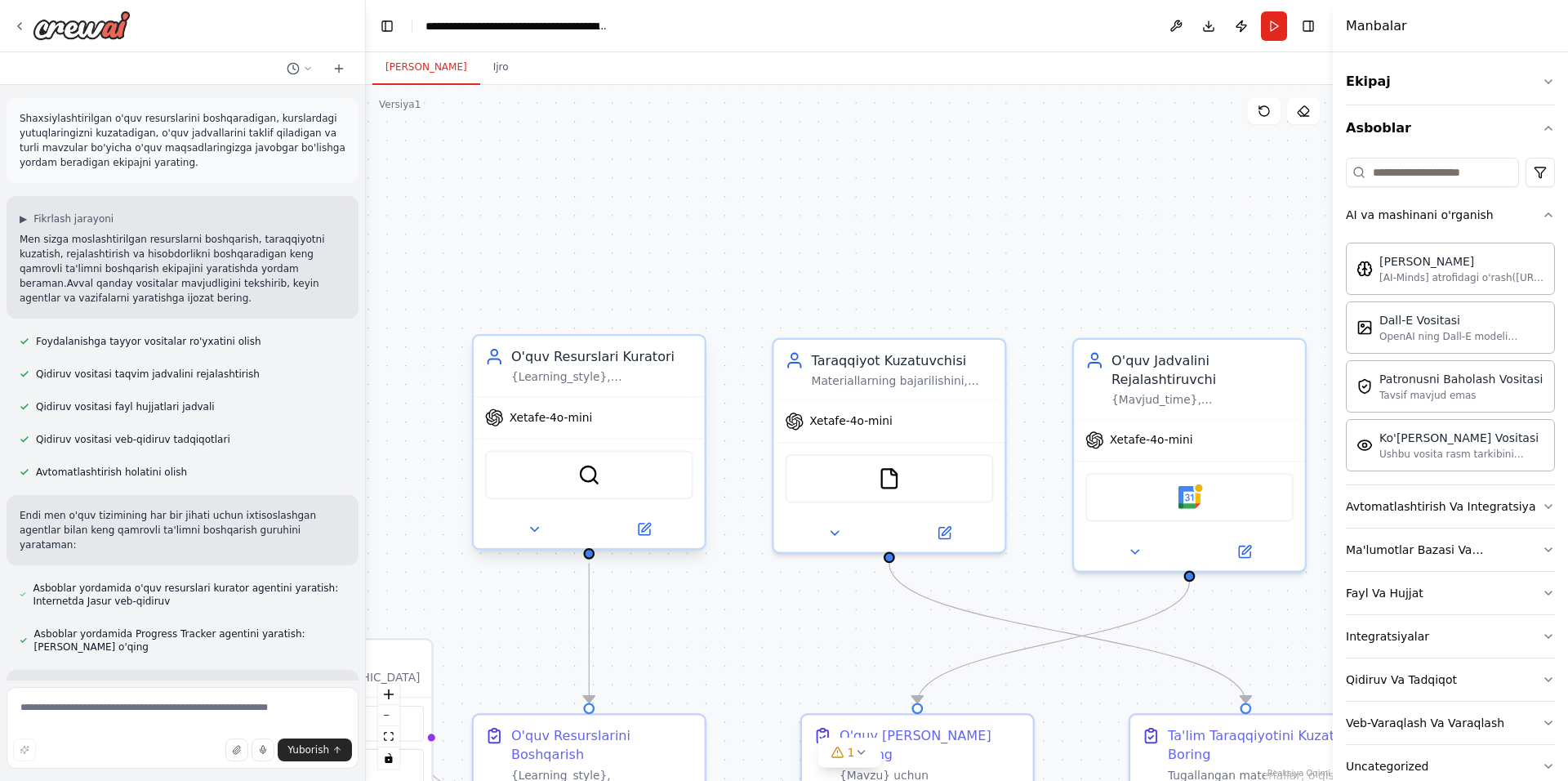
click at [602, 485] on div "BraveSearchTool" at bounding box center [589, 475] width 208 height 49
click at [644, 536] on icon at bounding box center [643, 529] width 15 height 15
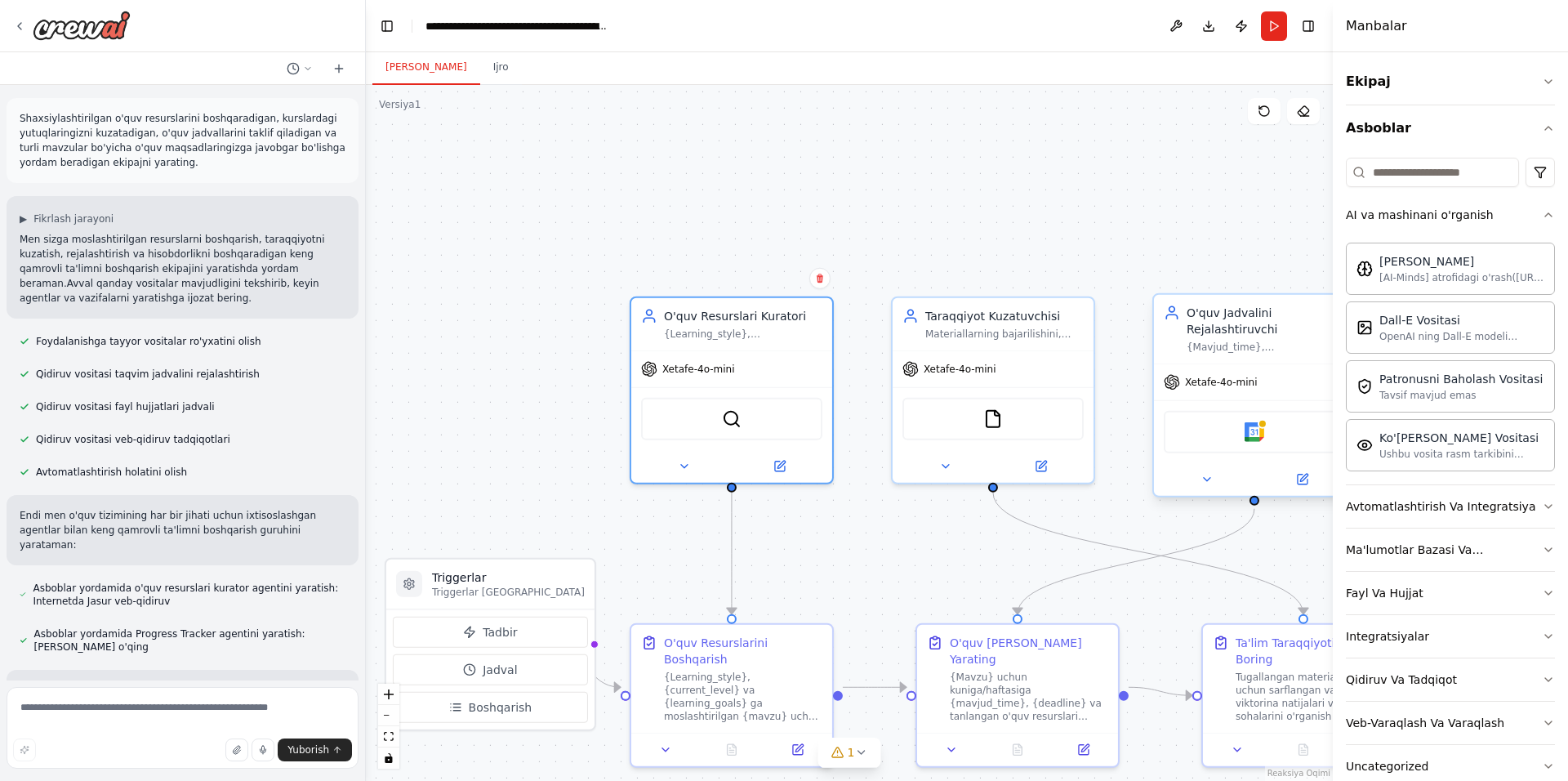
click at [1243, 432] on div "Google taqvimi" at bounding box center [1254, 431] width 181 height 42
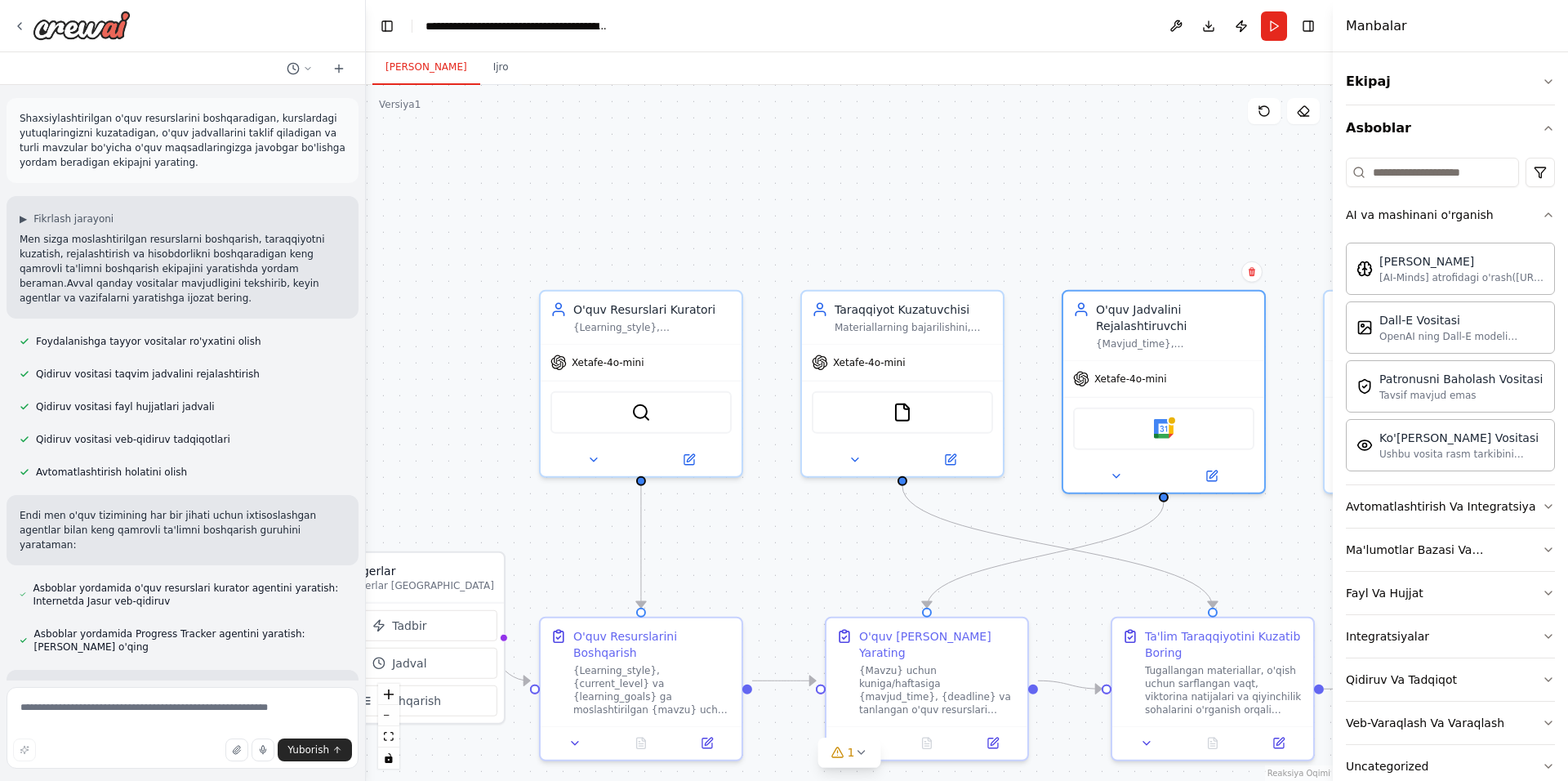
drag, startPoint x: 1257, startPoint y: 262, endPoint x: 1164, endPoint y: 268, distance: 93.2
click at [1157, 252] on div ".deletable-edge-delete-btn { width: 20px; height: 20px; border: 0px solid #ffff…" at bounding box center [849, 432] width 967 height 696
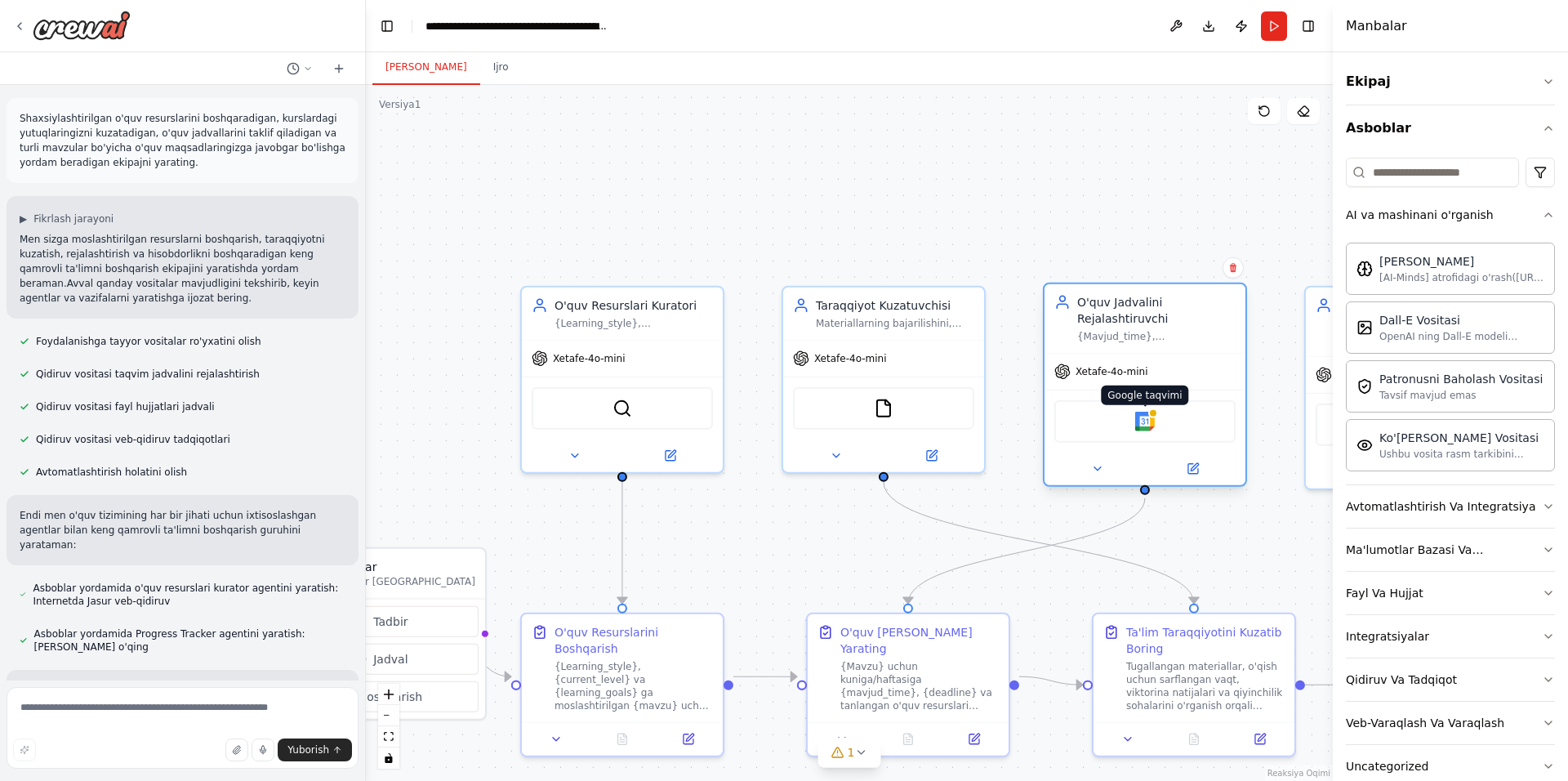
click at [1139, 428] on img at bounding box center [1144, 421] width 20 height 20
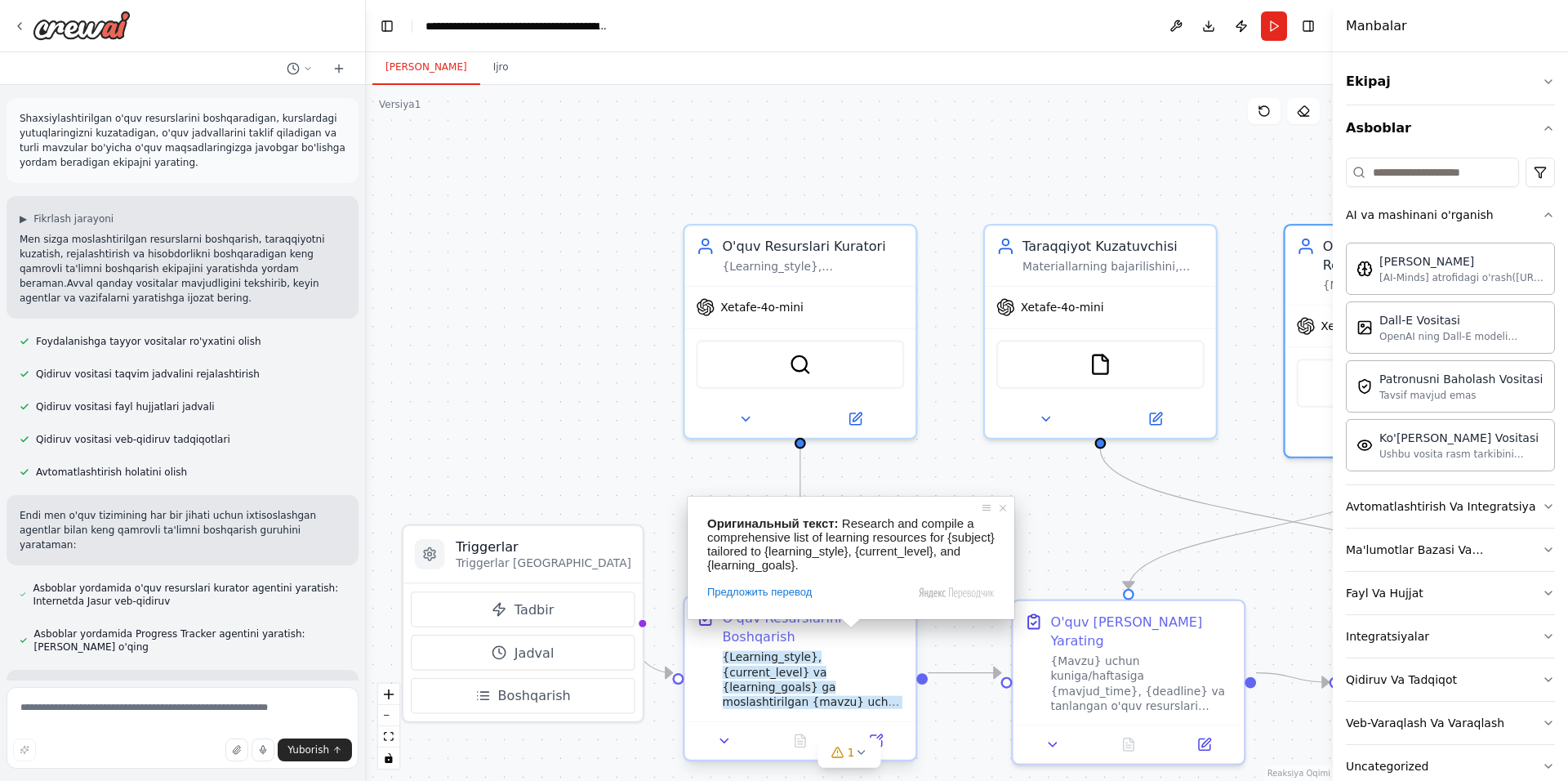
click at [850, 684] on ya-tr-span "{Learning_style}, {current_level} va {learning_goals} ga moslashtirilgan {mavzu…" at bounding box center [812, 702] width 181 height 103
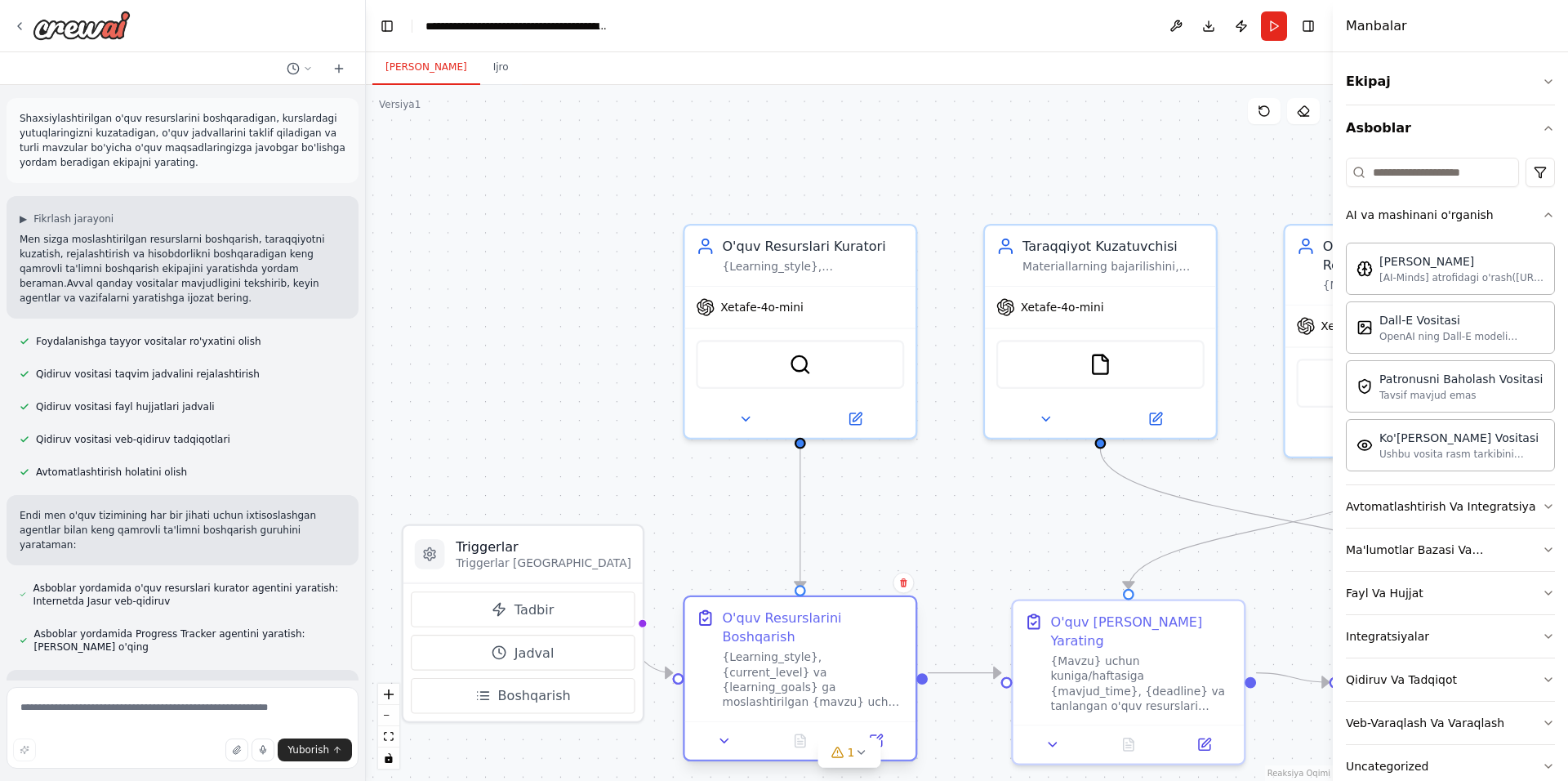
click at [850, 684] on ya-tr-span "{Learning_style}, {current_level} va {learning_goals} ga moslashtirilgan {mavzu…" at bounding box center [812, 702] width 181 height 103
click at [854, 662] on ya-tr-span "{Learning_style}, {current_level} va {learning_goals} ga moslashtirilgan {mavzu…" at bounding box center [812, 702] width 181 height 103
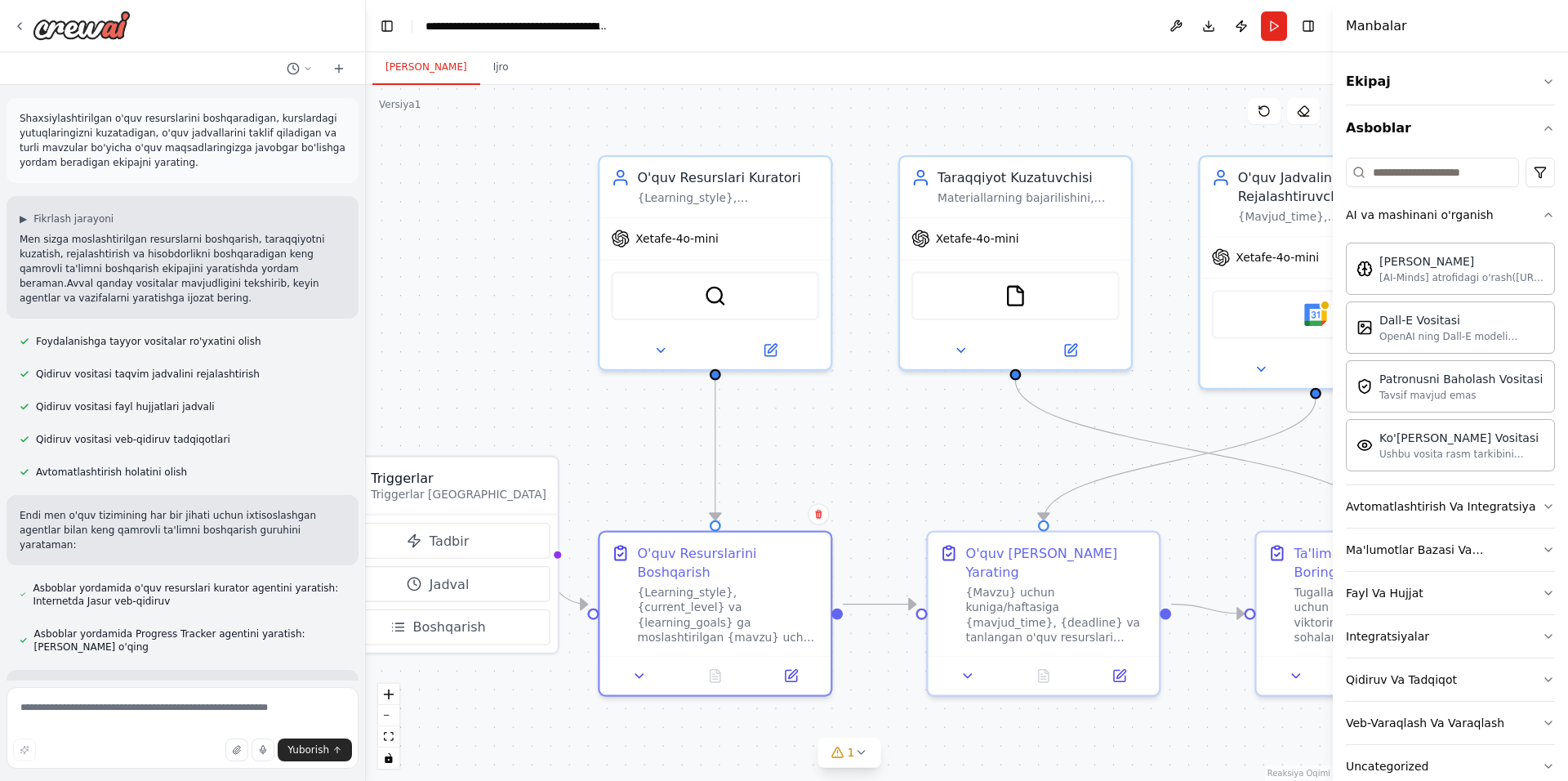
drag, startPoint x: 1010, startPoint y: 680, endPoint x: 905, endPoint y: 596, distance: 134.5
click at [906, 596] on div ".deletable-edge-delete-btn { width: 20px; height: 20px; border: 0px solid #ffff…" at bounding box center [849, 432] width 967 height 696
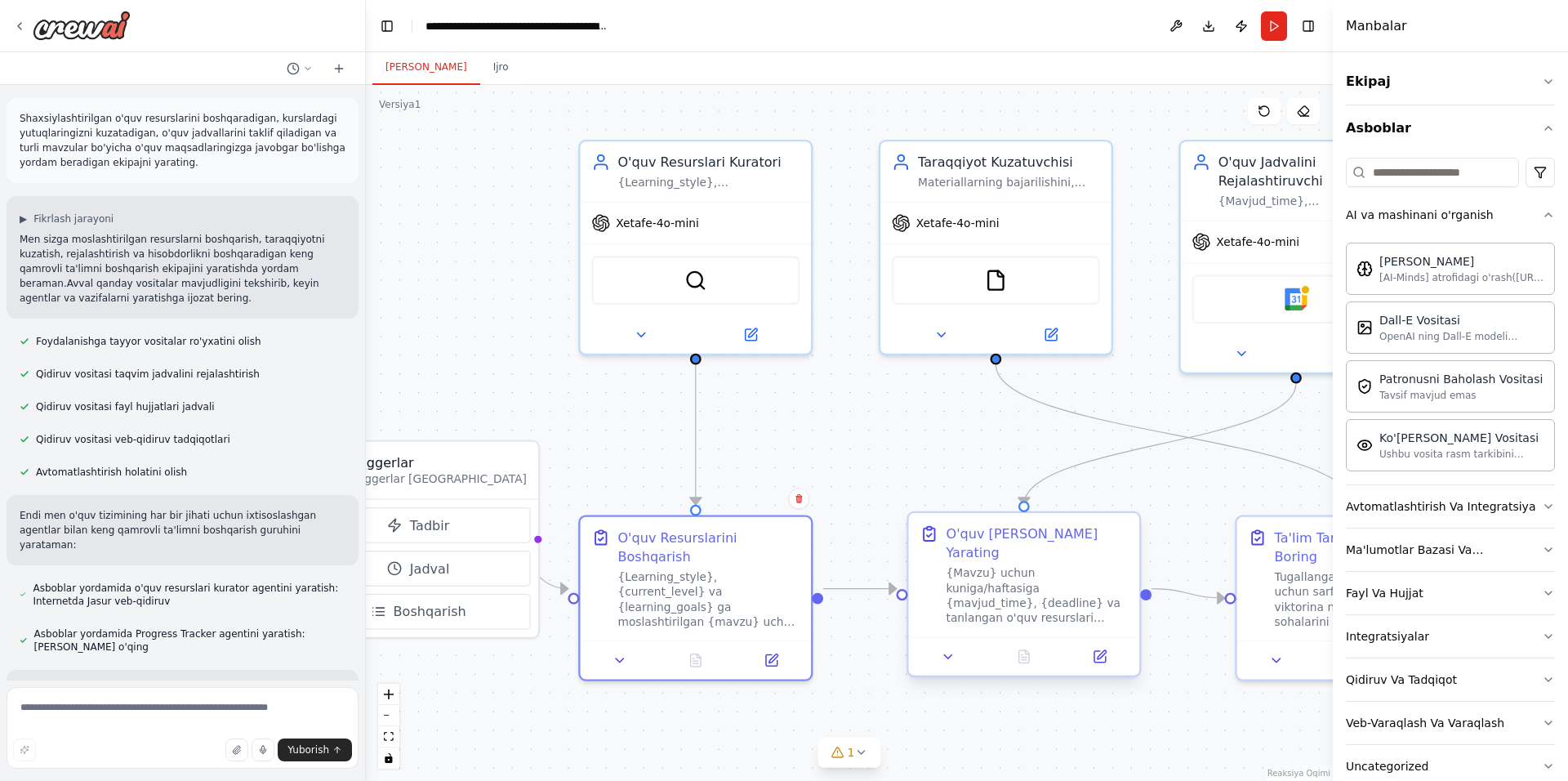
click at [1020, 592] on ya-tr-span "{Mavzu} uchun kuniga/haftasiga {mavjud_time}, {deadline} va tanlangan o'quv res…" at bounding box center [1034, 611] width 175 height 89
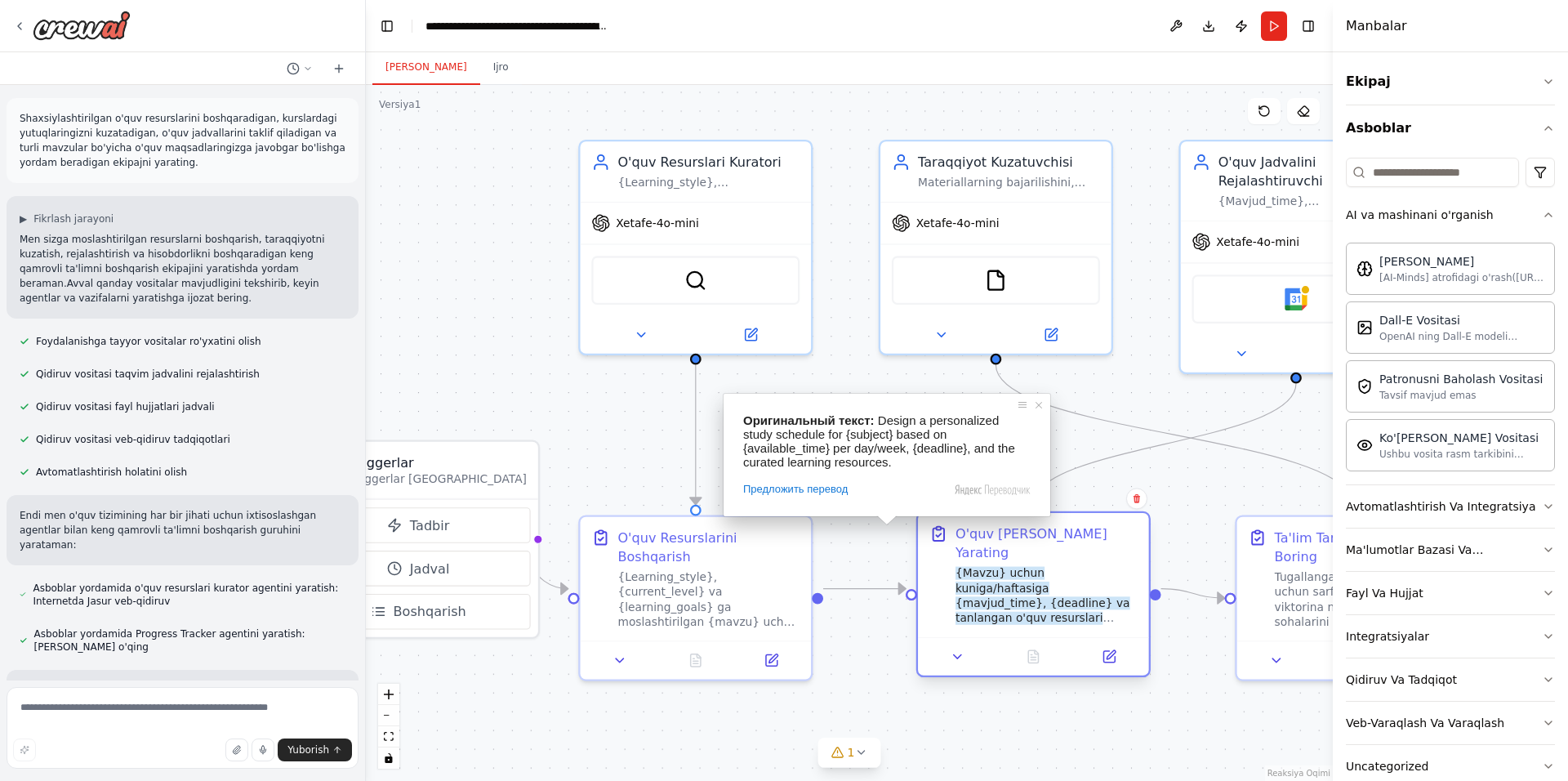
drag, startPoint x: 1091, startPoint y: 580, endPoint x: 1103, endPoint y: 587, distance: 13.9
click at [1103, 587] on ya-tr-span "{Mavzu} uchun kuniga/haftasiga {mavjud_time}, {deadline} va tanlangan o'quv res…" at bounding box center [1043, 611] width 175 height 89
click at [1172, 720] on div ".deletable-edge-delete-btn { width: 20px; height: 20px; border: 0px solid #ffff…" at bounding box center [849, 432] width 967 height 696
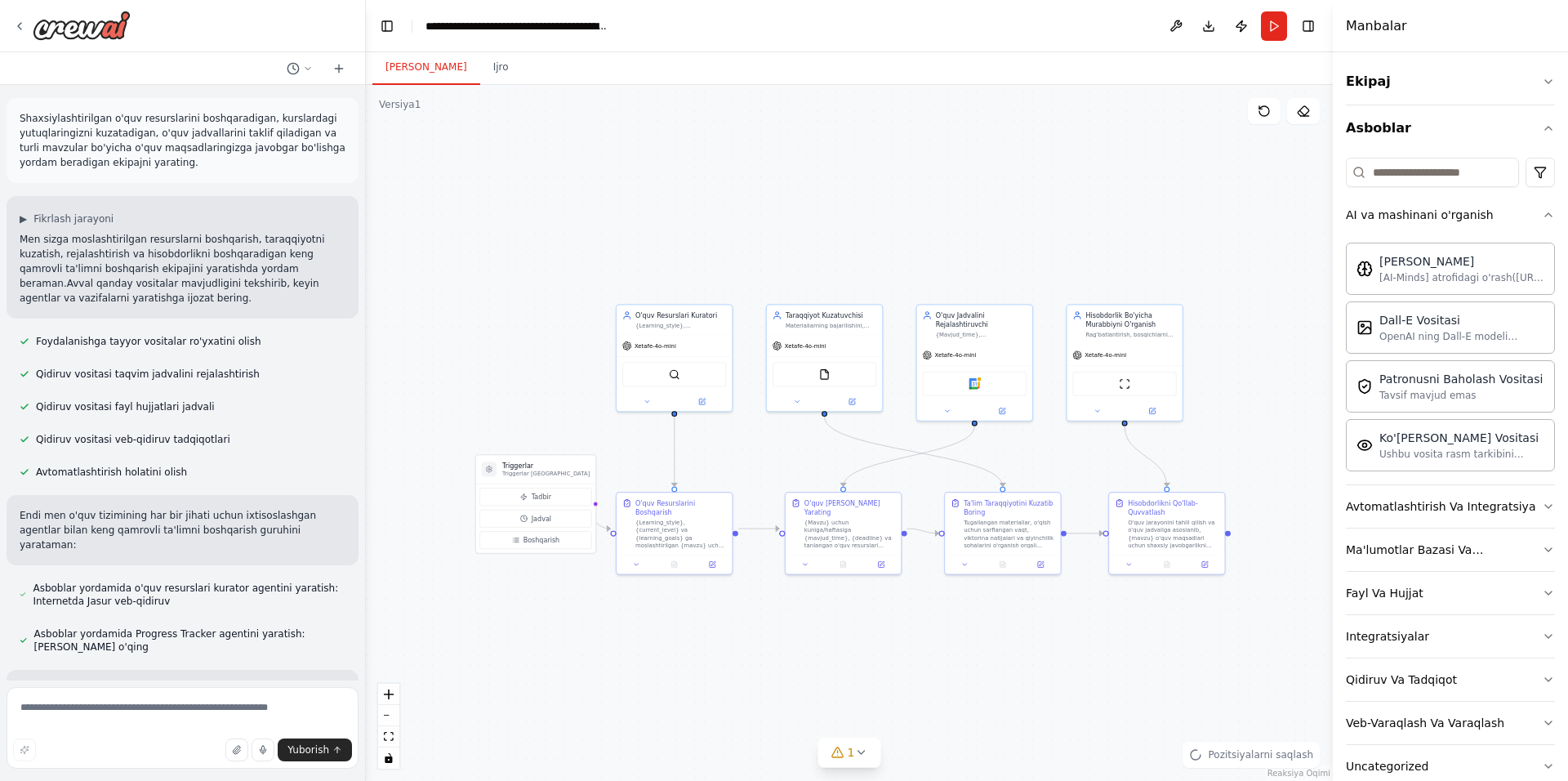
drag, startPoint x: 1110, startPoint y: 332, endPoint x: 848, endPoint y: 255, distance: 273.1
click at [848, 255] on div ".deletable-edge-delete-btn { width: 20px; height: 20px; border: 0px solid #ffff…" at bounding box center [849, 432] width 967 height 696
